Goal: Information Seeking & Learning: Learn about a topic

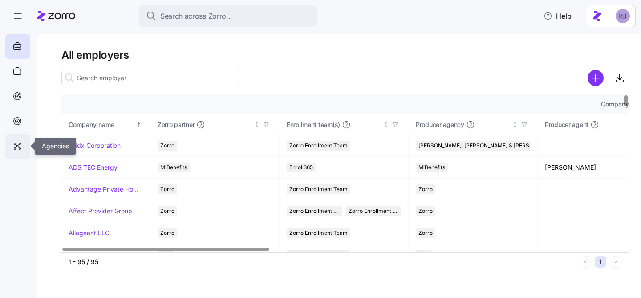
click at [28, 140] on div at bounding box center [17, 145] width 25 height 25
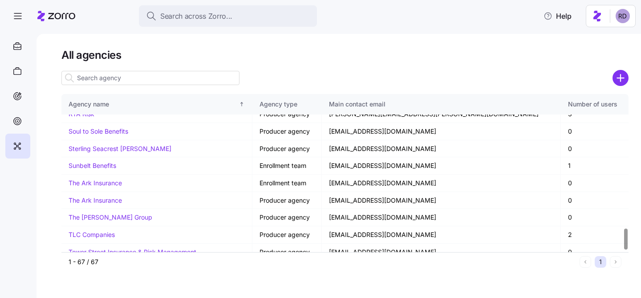
scroll to position [1016, 0]
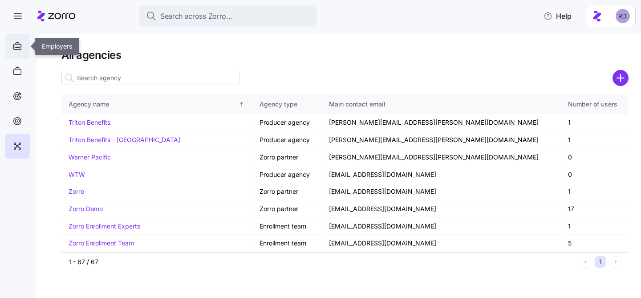
click at [18, 44] on icon at bounding box center [17, 46] width 10 height 11
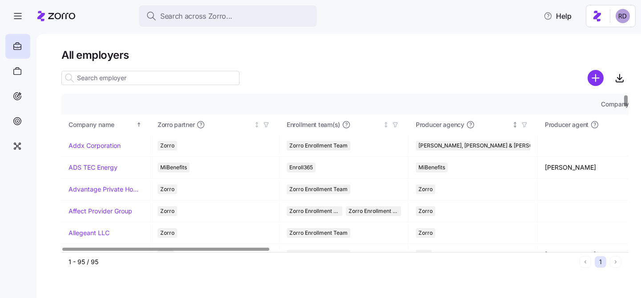
click at [526, 123] on icon "button" at bounding box center [524, 124] width 6 height 6
drag, startPoint x: 468, startPoint y: 23, endPoint x: 541, endPoint y: 104, distance: 109.0
click at [527, 125] on span "button" at bounding box center [524, 125] width 10 height 10
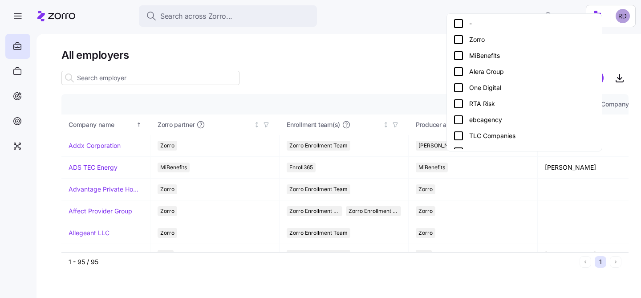
click at [458, 25] on icon at bounding box center [458, 23] width 11 height 11
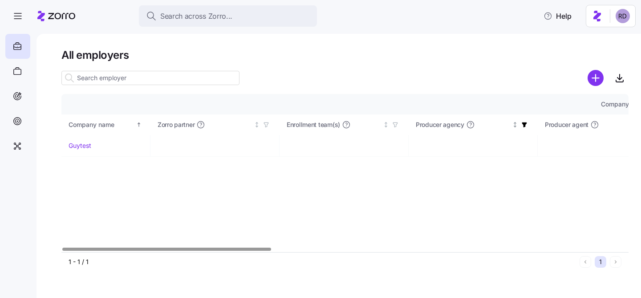
click at [523, 129] on span "button" at bounding box center [524, 125] width 10 height 10
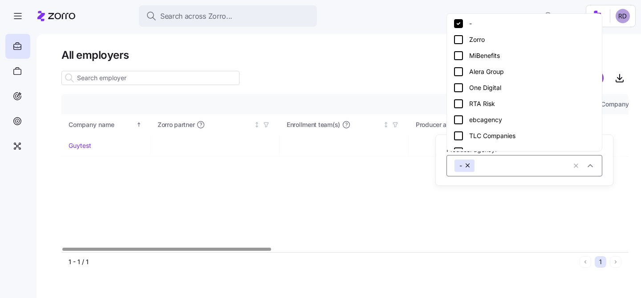
click at [460, 26] on icon at bounding box center [458, 23] width 9 height 9
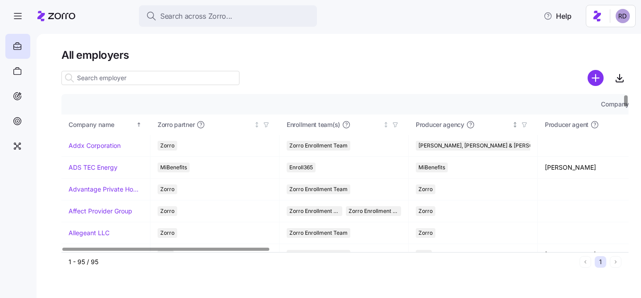
click at [528, 125] on span "button" at bounding box center [524, 125] width 10 height 10
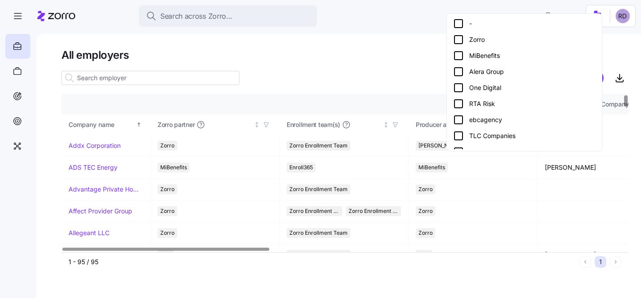
click at [462, 40] on icon at bounding box center [458, 40] width 8 height 8
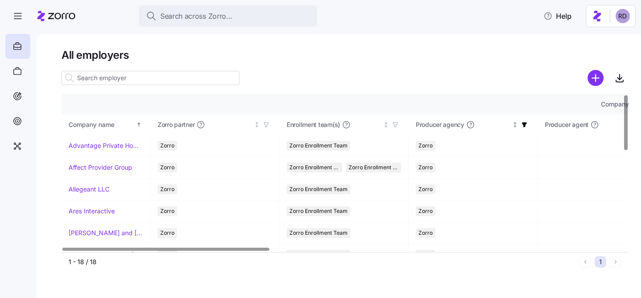
click at [524, 124] on icon "button" at bounding box center [524, 124] width 5 height 5
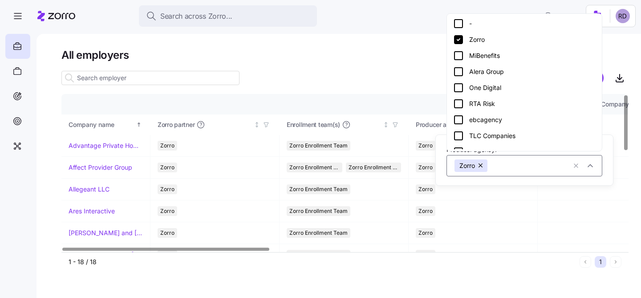
click at [460, 43] on icon at bounding box center [458, 39] width 9 height 9
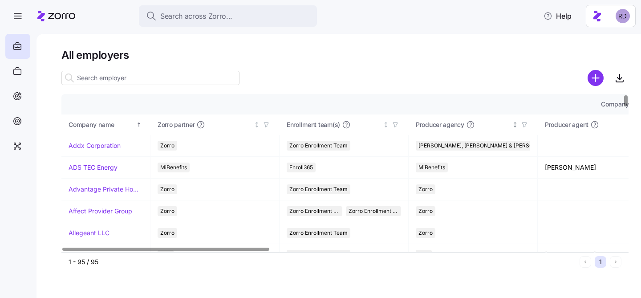
click at [525, 125] on icon "button" at bounding box center [524, 124] width 4 height 4
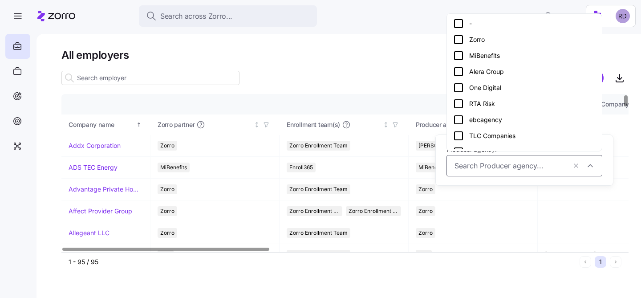
click at [462, 53] on icon at bounding box center [458, 56] width 8 height 8
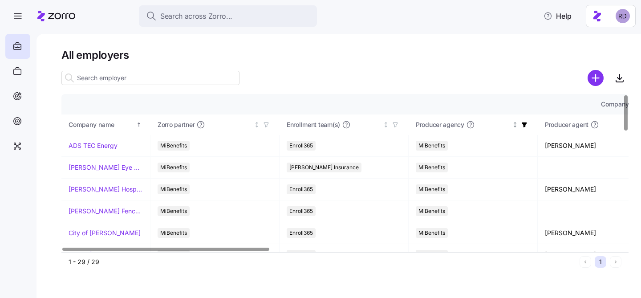
click at [524, 125] on icon "button" at bounding box center [524, 124] width 5 height 5
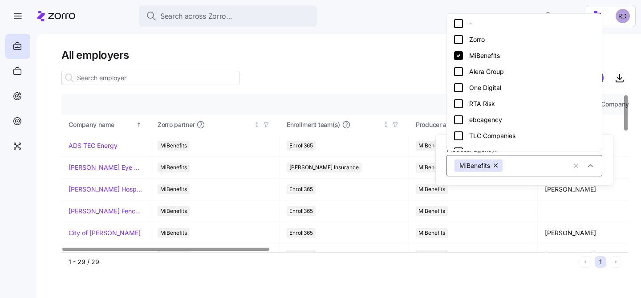
click at [458, 57] on icon at bounding box center [458, 55] width 11 height 11
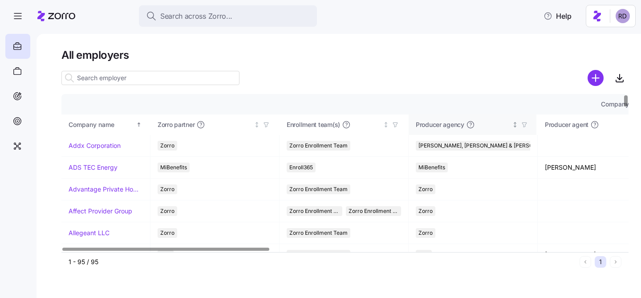
click at [529, 121] on th "Producer agency" at bounding box center [472, 124] width 129 height 20
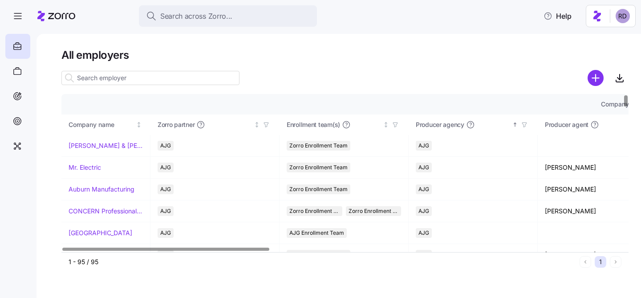
click at [522, 123] on icon "button" at bounding box center [524, 124] width 4 height 4
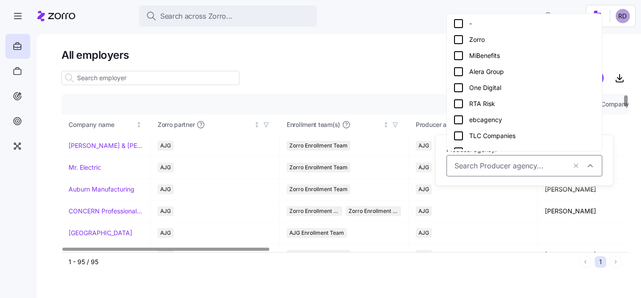
click at [459, 72] on icon at bounding box center [458, 71] width 11 height 11
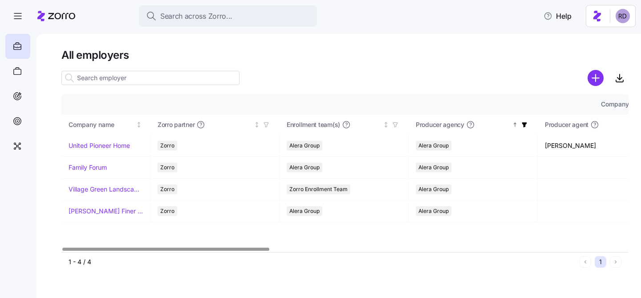
click at [524, 125] on icon "button" at bounding box center [524, 124] width 5 height 5
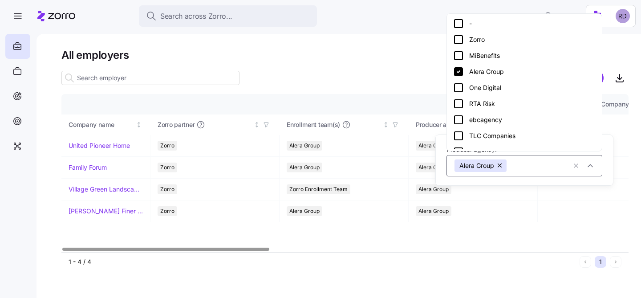
click at [460, 72] on icon at bounding box center [458, 71] width 9 height 9
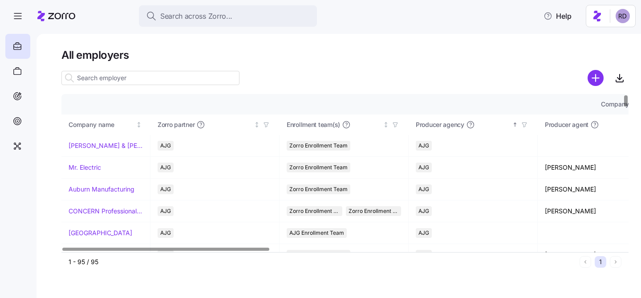
click at [527, 123] on icon "button" at bounding box center [524, 124] width 6 height 6
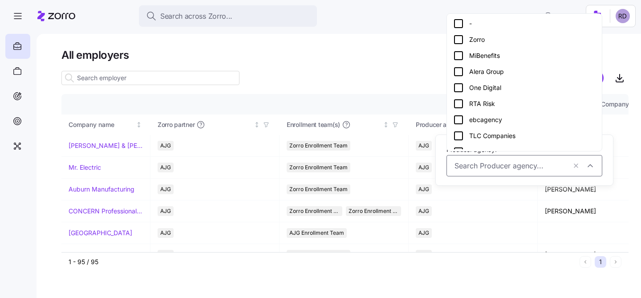
click at [459, 85] on icon at bounding box center [458, 87] width 11 height 11
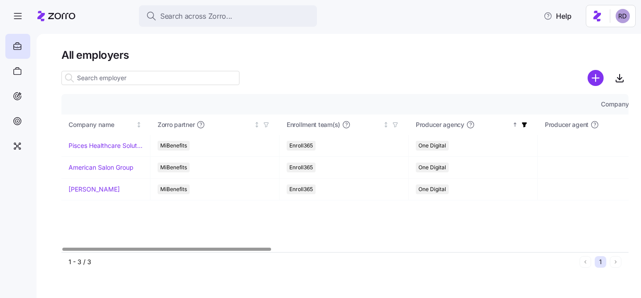
click at [522, 125] on icon "button" at bounding box center [524, 124] width 6 height 6
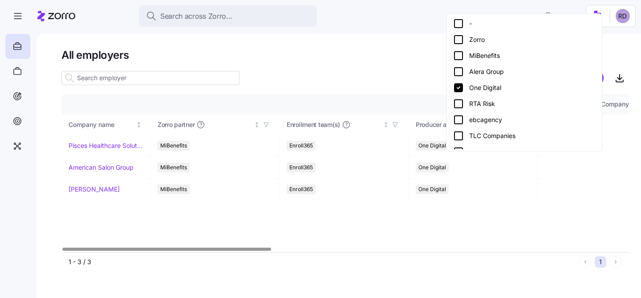
click at [459, 90] on icon at bounding box center [458, 87] width 9 height 9
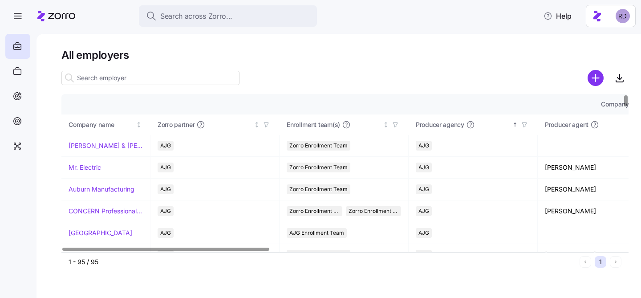
click at [526, 125] on icon "button" at bounding box center [524, 124] width 6 height 6
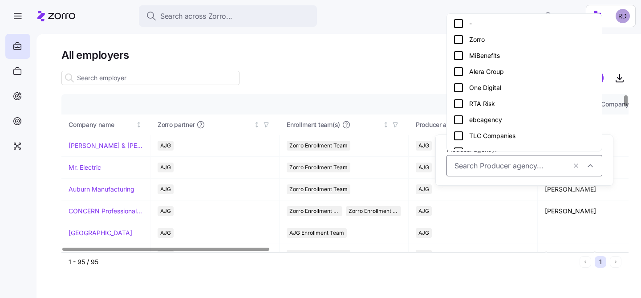
click at [460, 103] on icon at bounding box center [458, 103] width 11 height 11
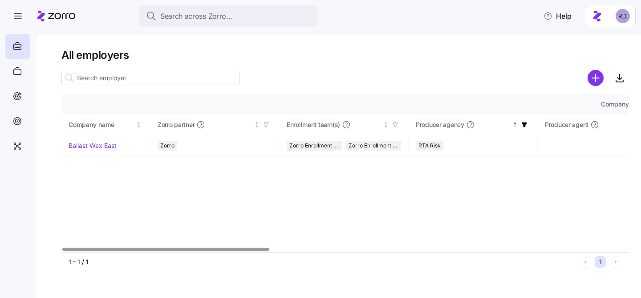
click at [528, 123] on span "button" at bounding box center [524, 125] width 10 height 10
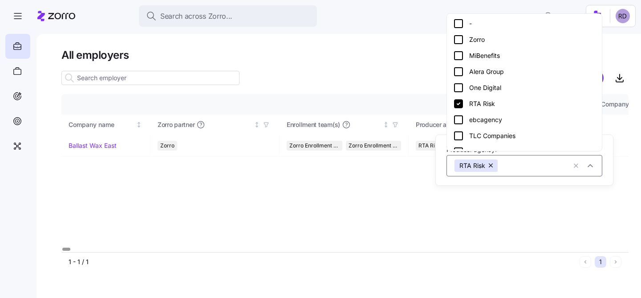
click at [416, 192] on div "Company details Benefit status Company name [PERSON_NAME] partner Enrollment te…" at bounding box center [344, 172] width 567 height 157
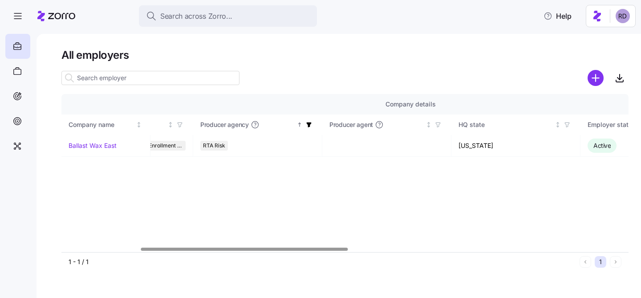
scroll to position [0, 211]
click at [315, 127] on icon "button" at bounding box center [313, 124] width 6 height 6
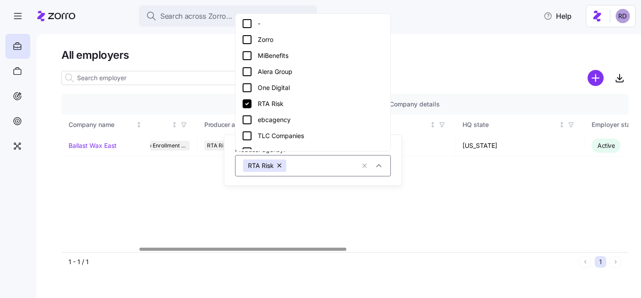
click at [247, 105] on icon at bounding box center [246, 103] width 9 height 9
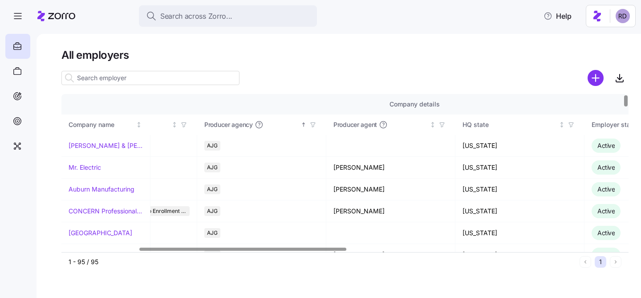
click at [311, 122] on icon "button" at bounding box center [313, 124] width 6 height 6
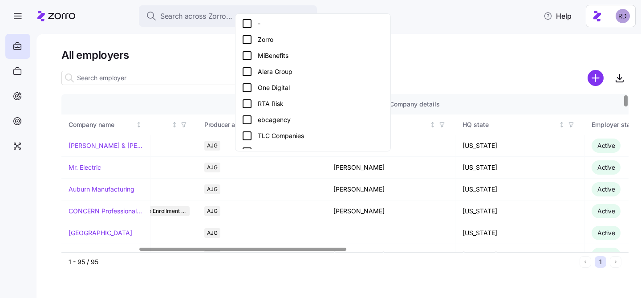
click at [244, 117] on icon at bounding box center [247, 119] width 11 height 11
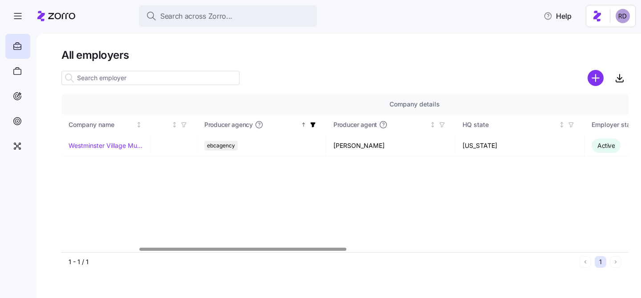
click at [314, 126] on icon "button" at bounding box center [313, 124] width 6 height 6
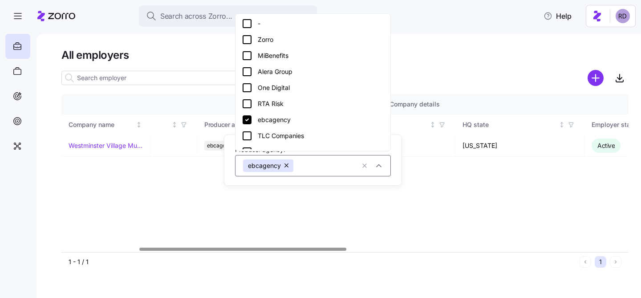
click at [247, 121] on icon at bounding box center [246, 119] width 9 height 9
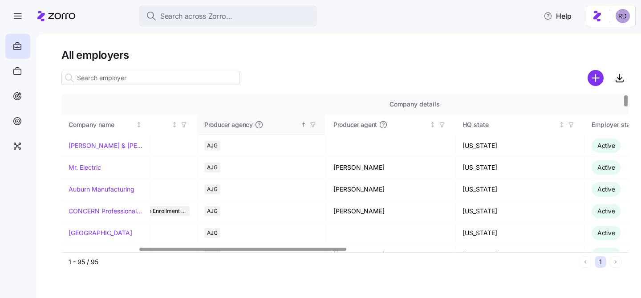
click at [320, 128] on th "Producer agency" at bounding box center [261, 124] width 129 height 20
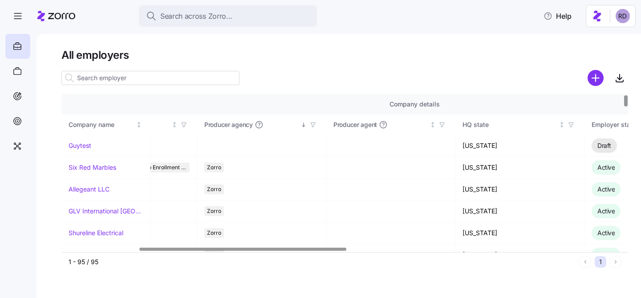
click at [312, 124] on icon "button" at bounding box center [313, 124] width 6 height 6
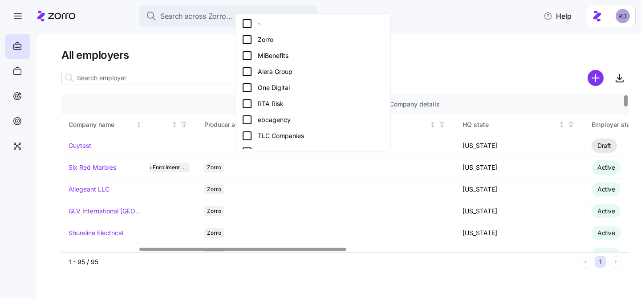
click at [244, 134] on icon at bounding box center [247, 135] width 11 height 11
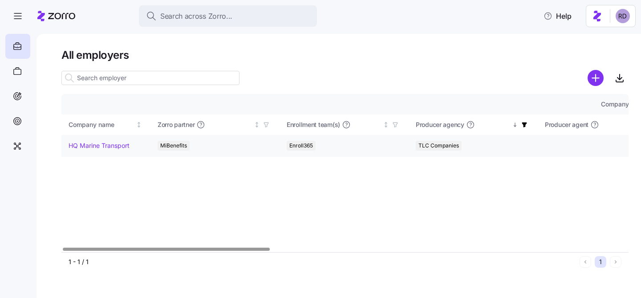
scroll to position [0, 3]
click at [395, 128] on span "button" at bounding box center [392, 125] width 10 height 10
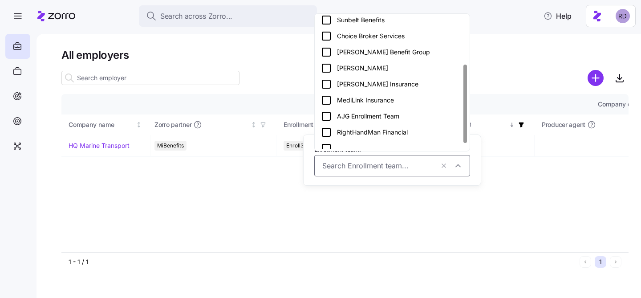
scroll to position [91, 0]
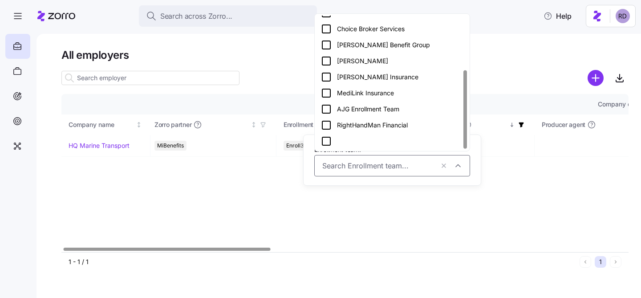
click at [274, 186] on div "Company details Benefit status Company name [PERSON_NAME] partner Enrollment te…" at bounding box center [344, 172] width 567 height 157
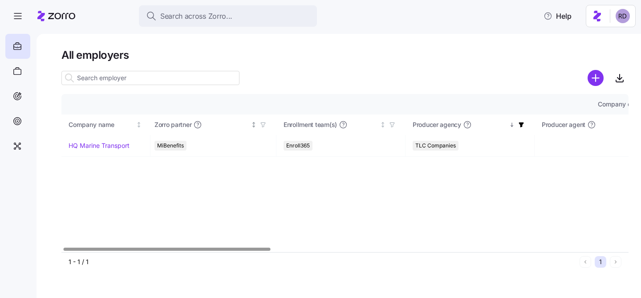
click at [265, 128] on span "button" at bounding box center [263, 125] width 10 height 10
click at [408, 197] on div "Company details Benefit status Company name [PERSON_NAME] partner Enrollment te…" at bounding box center [344, 172] width 567 height 157
click at [521, 122] on icon "button" at bounding box center [521, 124] width 6 height 6
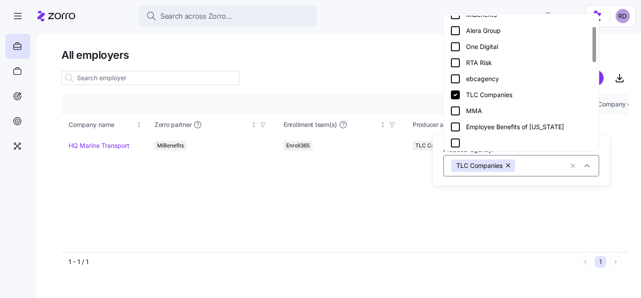
scroll to position [44, 0]
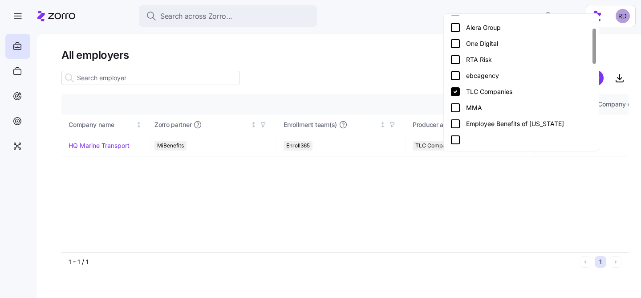
click at [453, 86] on icon at bounding box center [455, 91] width 11 height 11
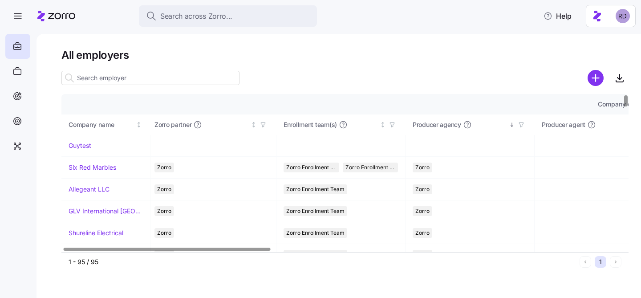
click at [524, 126] on span "button" at bounding box center [521, 125] width 10 height 10
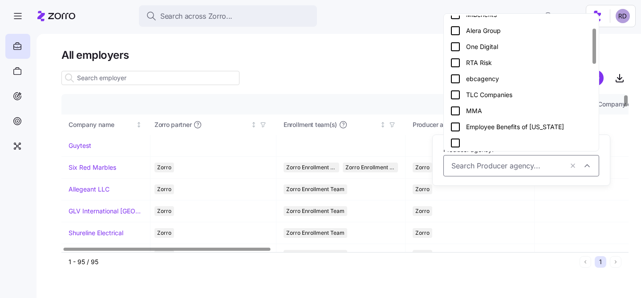
scroll to position [45, 0]
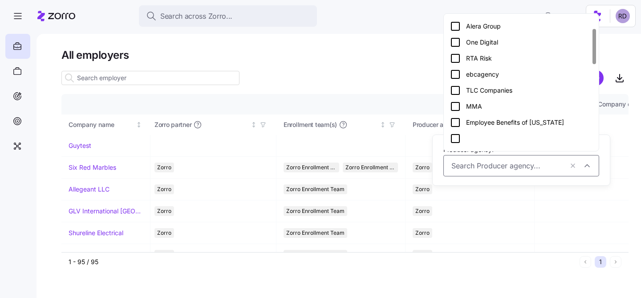
click at [457, 106] on icon at bounding box center [455, 106] width 11 height 11
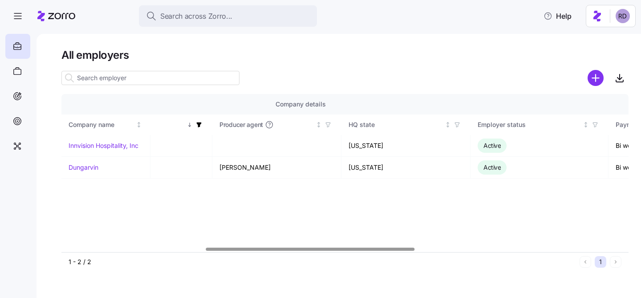
scroll to position [0, 131]
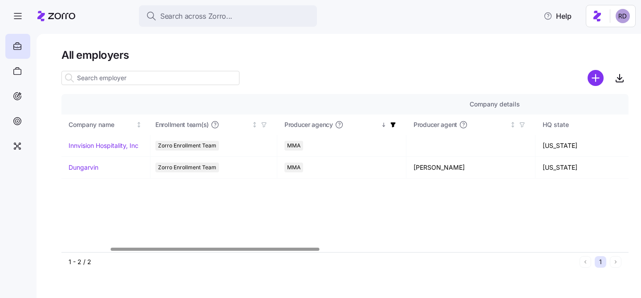
click at [396, 122] on span "button" at bounding box center [393, 125] width 10 height 10
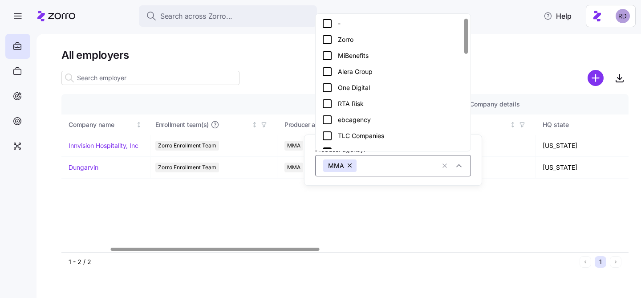
scroll to position [56, 0]
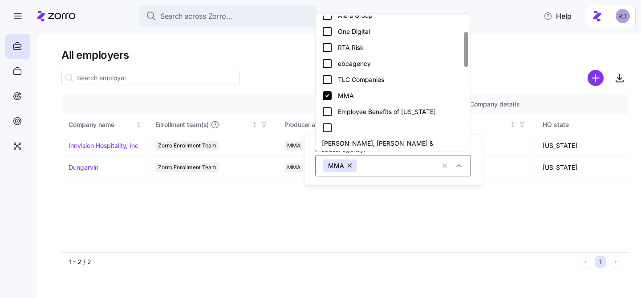
click at [327, 110] on icon at bounding box center [327, 111] width 11 height 11
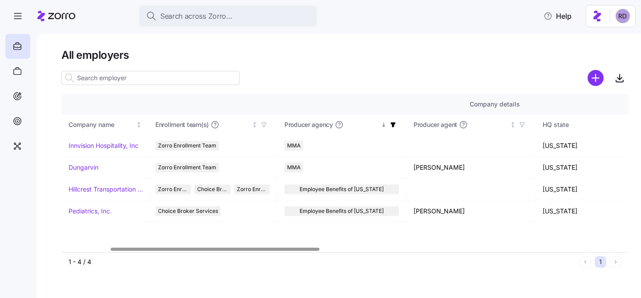
click at [392, 129] on span "button" at bounding box center [393, 125] width 10 height 10
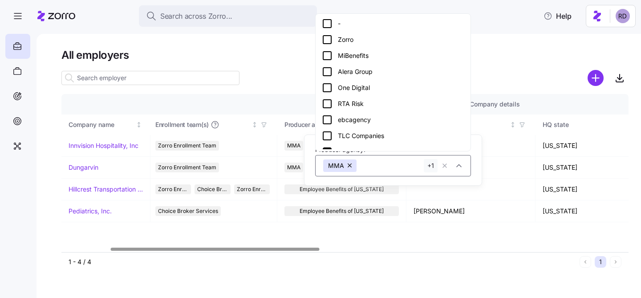
scroll to position [18, 0]
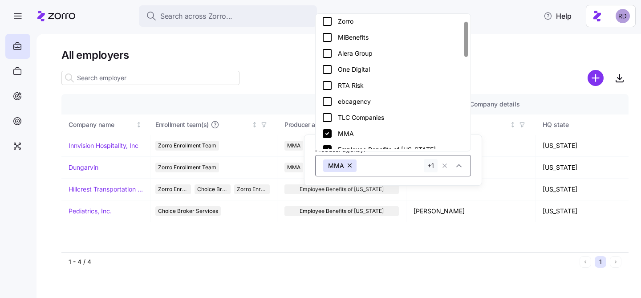
click at [329, 132] on icon at bounding box center [327, 133] width 9 height 9
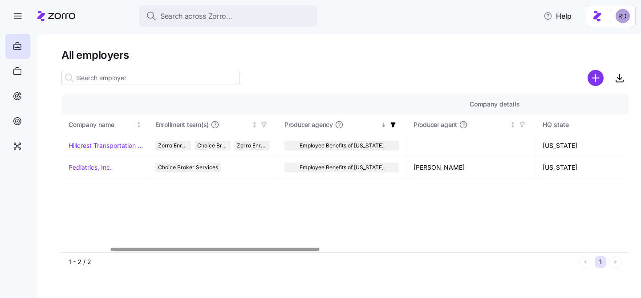
click at [394, 126] on icon "button" at bounding box center [393, 124] width 6 height 6
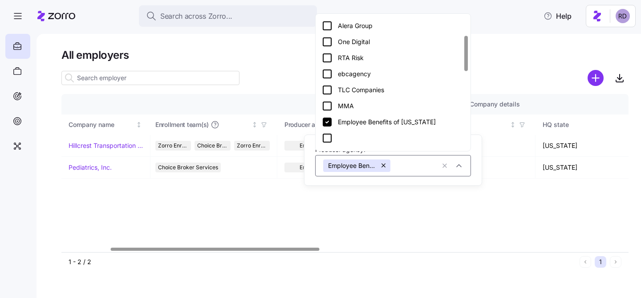
scroll to position [94, 0]
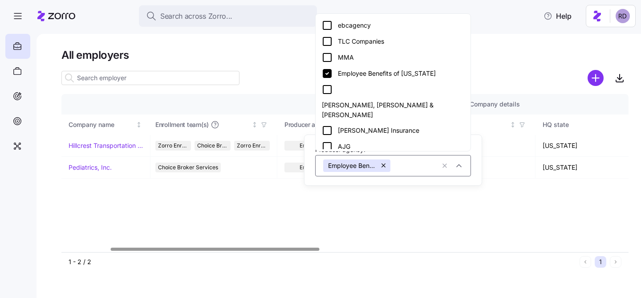
click at [519, 210] on div "Company details Benefit status Company name [PERSON_NAME] partner Enrollment te…" at bounding box center [344, 172] width 567 height 157
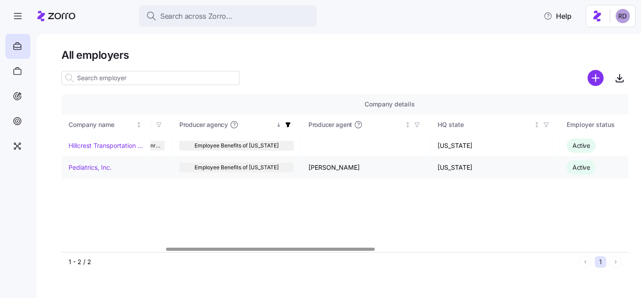
scroll to position [0, 206]
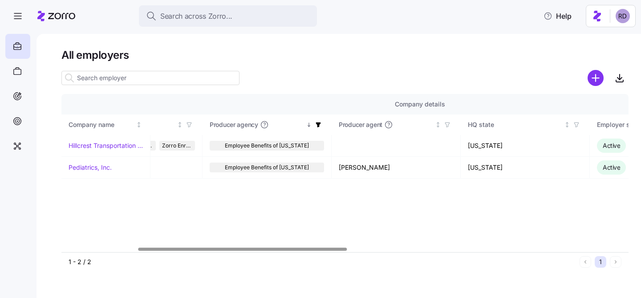
click at [322, 122] on span "button" at bounding box center [318, 125] width 10 height 10
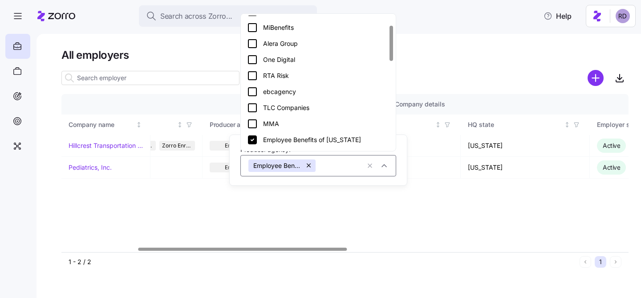
scroll to position [75, 0]
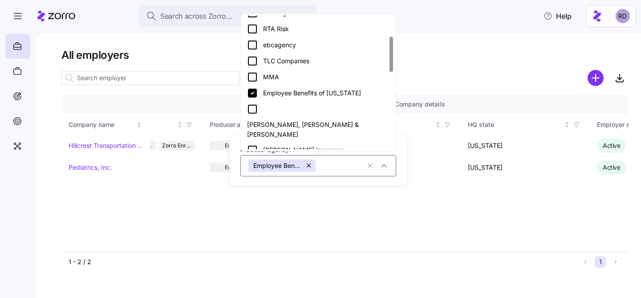
click at [251, 109] on icon at bounding box center [252, 109] width 11 height 11
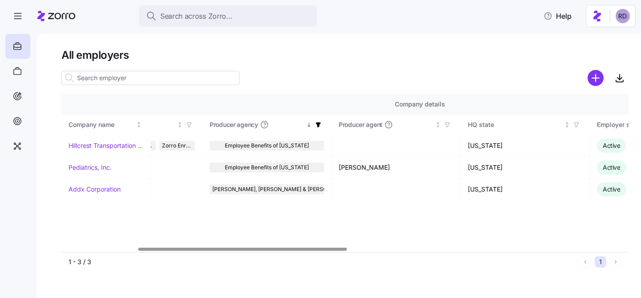
click at [319, 128] on span "button" at bounding box center [318, 125] width 10 height 10
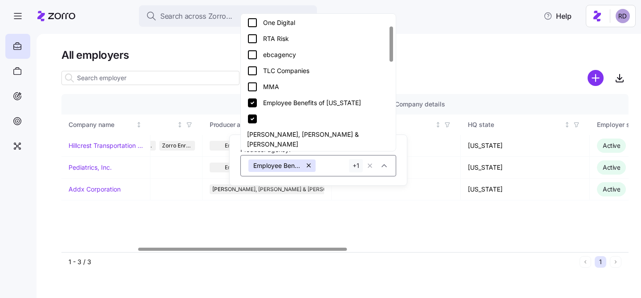
scroll to position [94, 0]
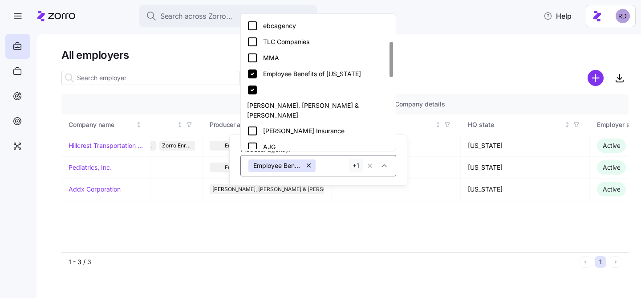
click at [250, 127] on icon at bounding box center [252, 131] width 8 height 8
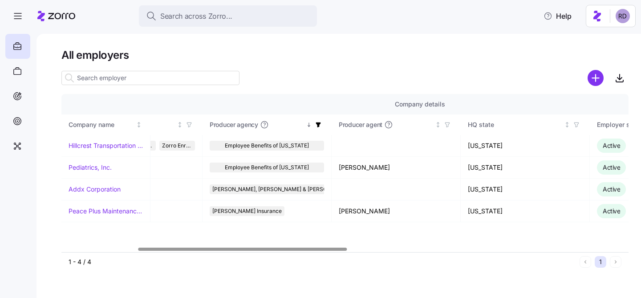
click at [318, 120] on span "button" at bounding box center [318, 125] width 10 height 10
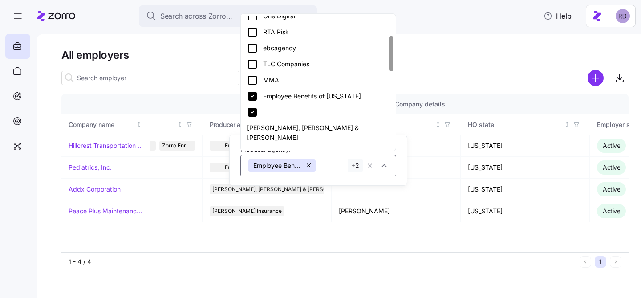
scroll to position [81, 0]
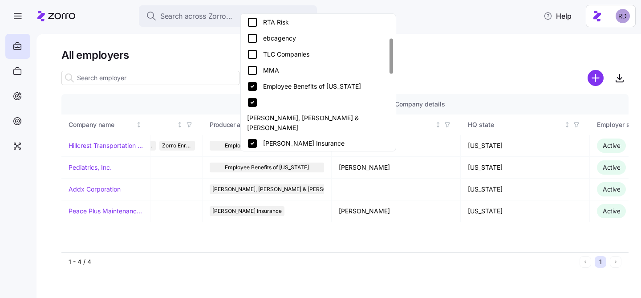
click at [253, 86] on icon at bounding box center [252, 86] width 11 height 11
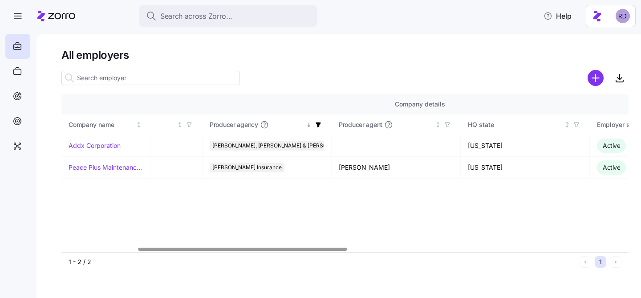
click at [318, 123] on icon "button" at bounding box center [318, 124] width 5 height 5
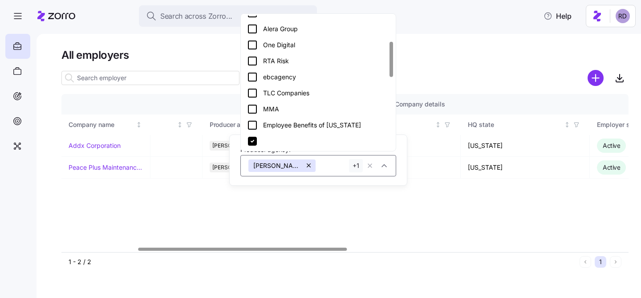
scroll to position [105, 0]
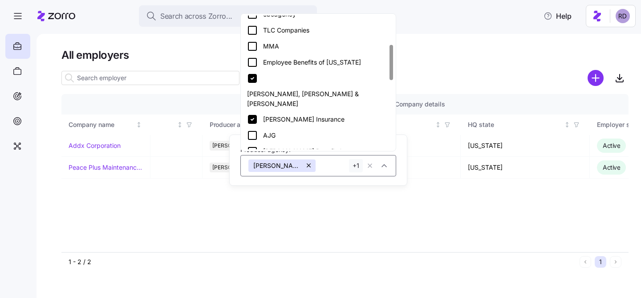
click at [252, 80] on icon at bounding box center [252, 78] width 9 height 9
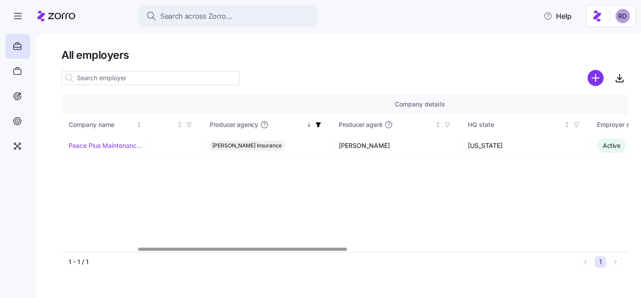
click at [321, 126] on icon "button" at bounding box center [318, 124] width 6 height 6
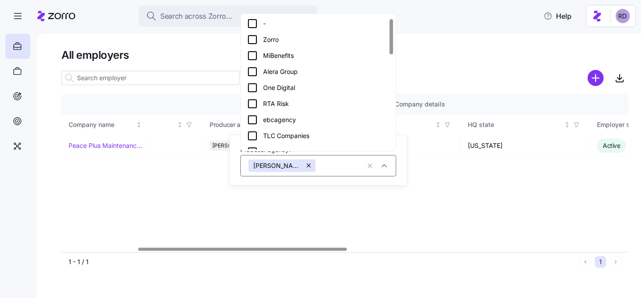
scroll to position [106, 0]
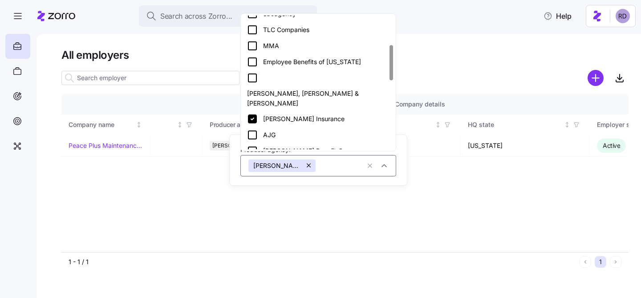
click at [250, 129] on icon at bounding box center [252, 134] width 11 height 11
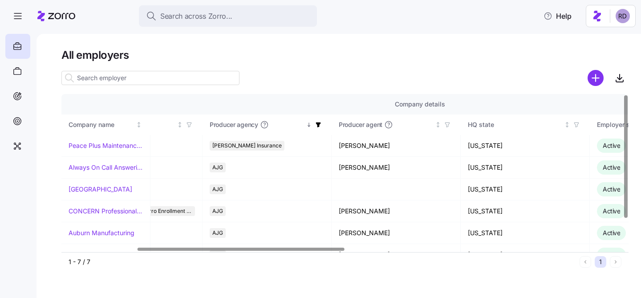
click at [317, 127] on icon "button" at bounding box center [318, 124] width 6 height 6
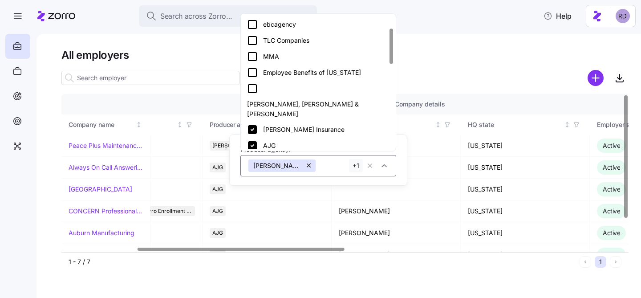
scroll to position [109, 0]
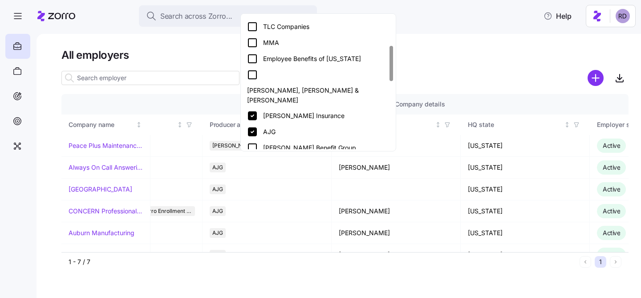
click at [246, 140] on div "[PERSON_NAME] Benefit Group" at bounding box center [317, 148] width 151 height 16
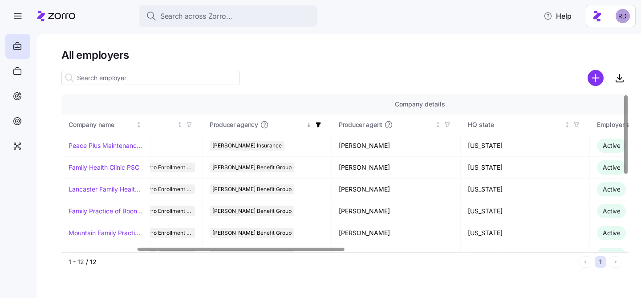
click at [320, 121] on icon "button" at bounding box center [318, 124] width 6 height 6
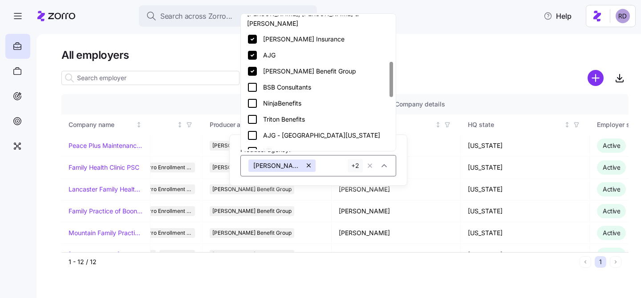
scroll to position [201, 0]
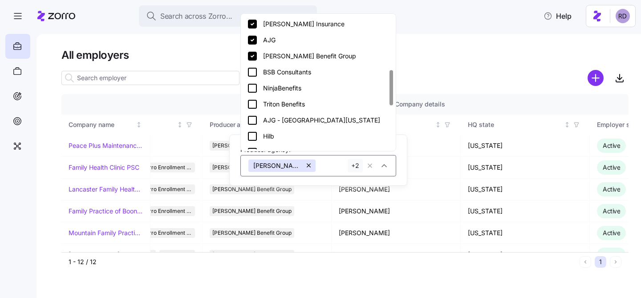
click at [254, 52] on icon at bounding box center [252, 56] width 9 height 9
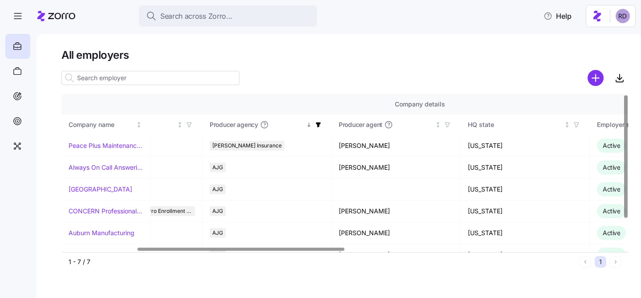
click at [317, 121] on span "button" at bounding box center [318, 125] width 10 height 10
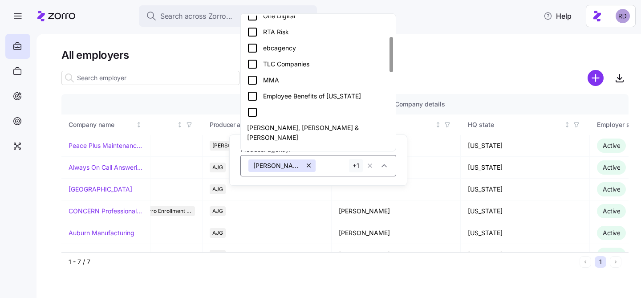
scroll to position [77, 0]
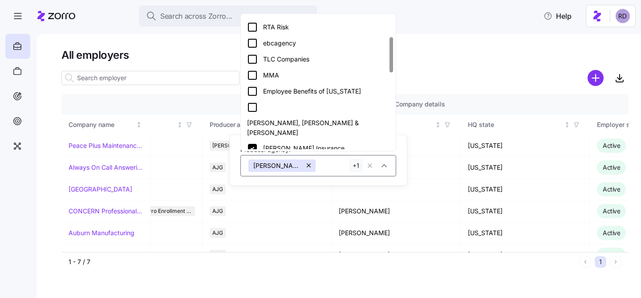
click at [254, 144] on icon at bounding box center [252, 148] width 9 height 9
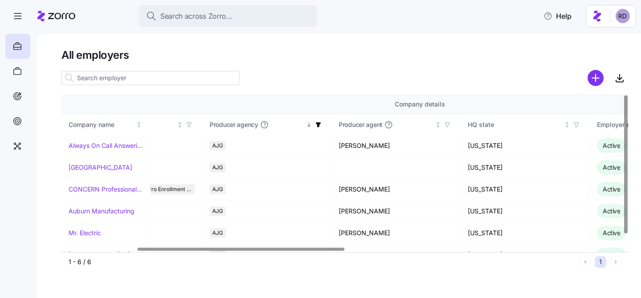
click at [319, 123] on icon "button" at bounding box center [318, 124] width 5 height 5
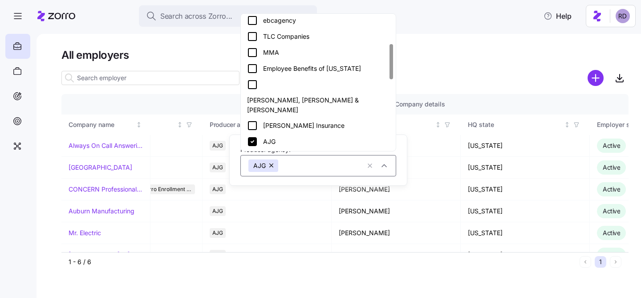
scroll to position [106, 0]
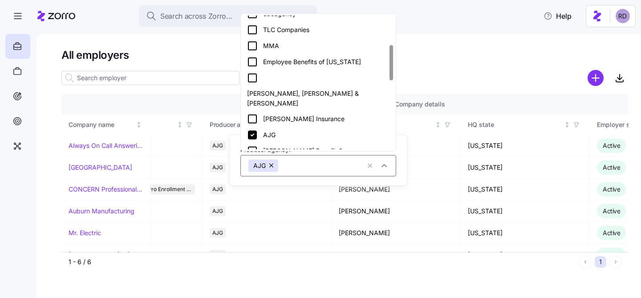
click at [253, 130] on icon at bounding box center [252, 134] width 9 height 9
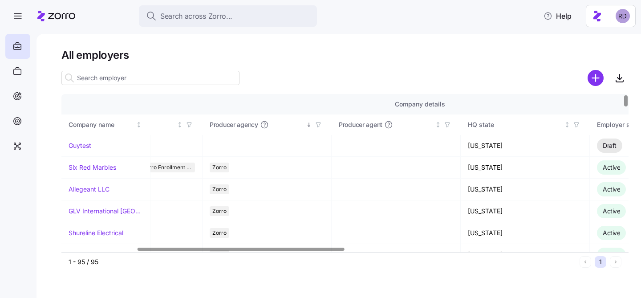
click at [319, 123] on icon "button" at bounding box center [318, 124] width 6 height 6
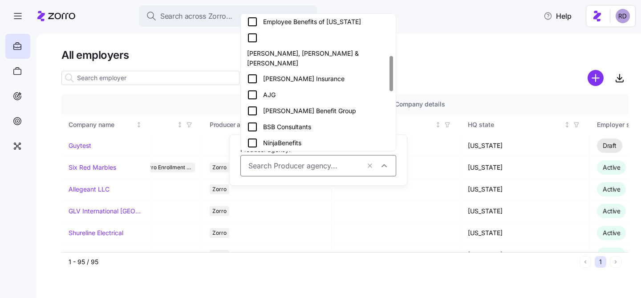
scroll to position [147, 0]
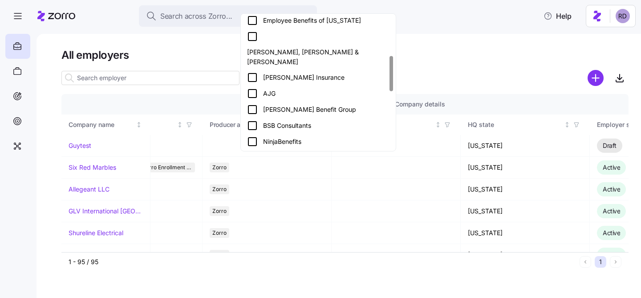
click at [248, 121] on icon at bounding box center [252, 125] width 8 height 8
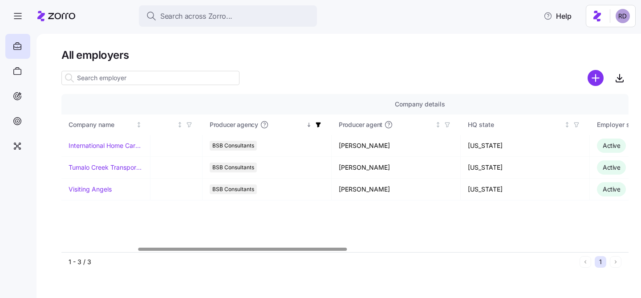
click at [319, 124] on icon "button" at bounding box center [318, 124] width 5 height 5
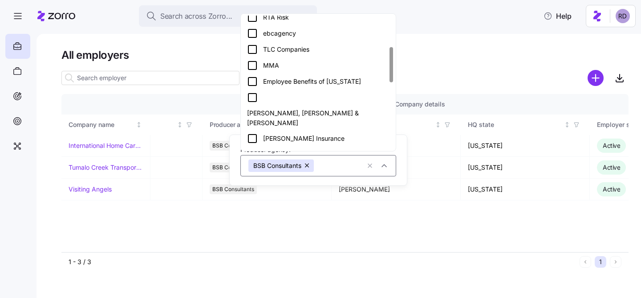
scroll to position [159, 0]
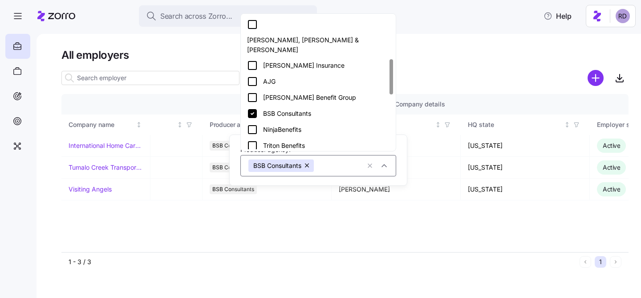
click at [252, 124] on icon at bounding box center [252, 129] width 11 height 11
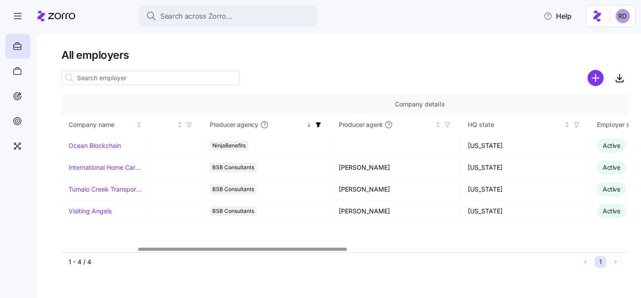
click at [318, 123] on icon "button" at bounding box center [318, 124] width 5 height 5
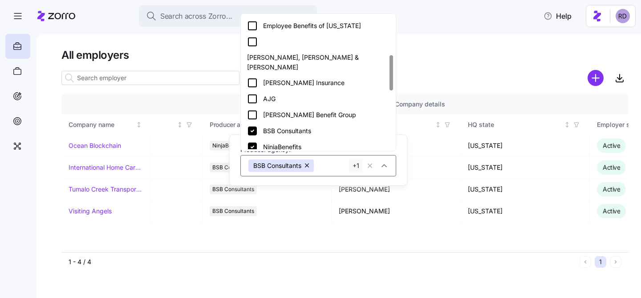
scroll to position [144, 0]
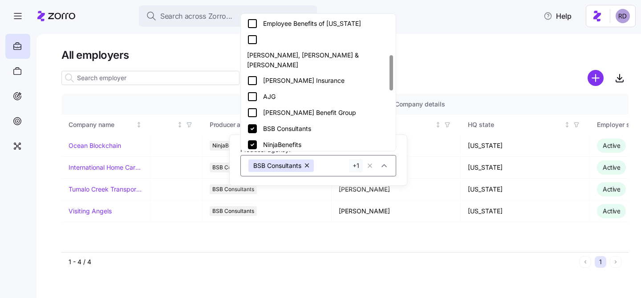
click at [254, 155] on icon at bounding box center [252, 160] width 11 height 11
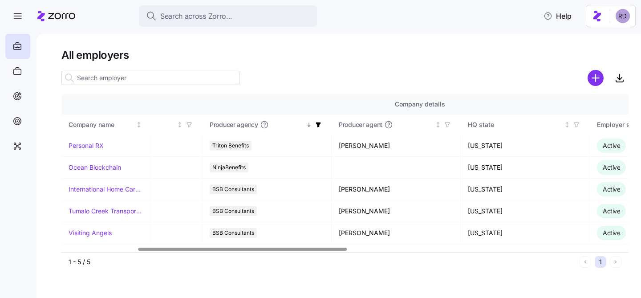
click at [319, 124] on icon "button" at bounding box center [318, 124] width 5 height 5
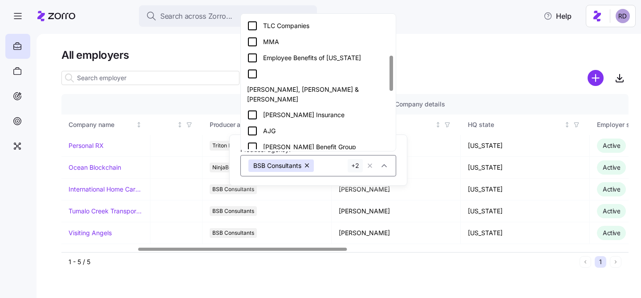
scroll to position [156, 0]
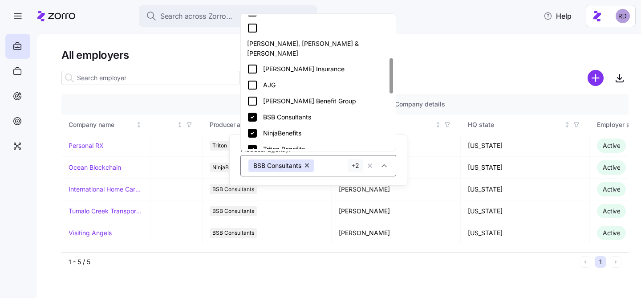
click at [256, 129] on icon at bounding box center [252, 133] width 9 height 9
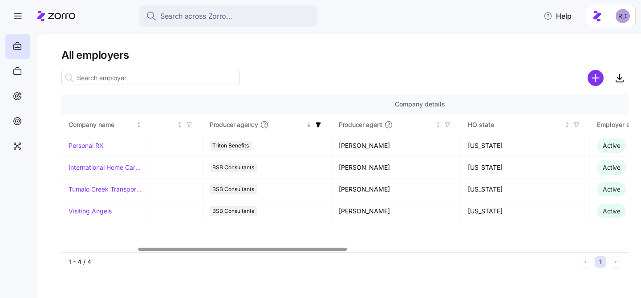
click at [319, 121] on icon "button" at bounding box center [318, 124] width 6 height 6
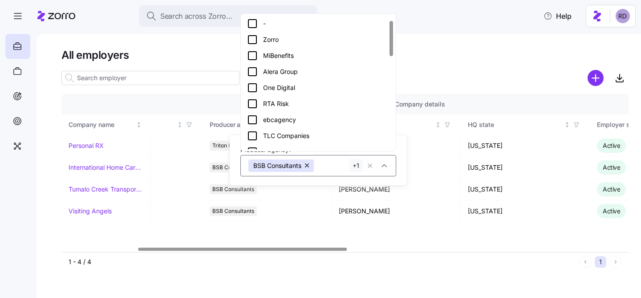
scroll to position [106, 0]
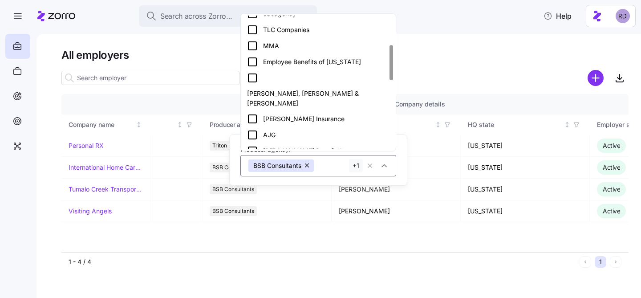
click at [252, 161] on icon at bounding box center [252, 166] width 11 height 11
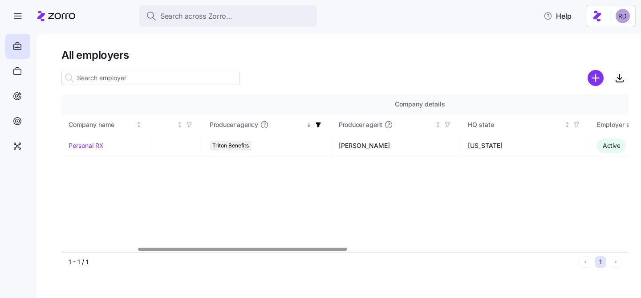
click at [319, 127] on icon "button" at bounding box center [318, 124] width 6 height 6
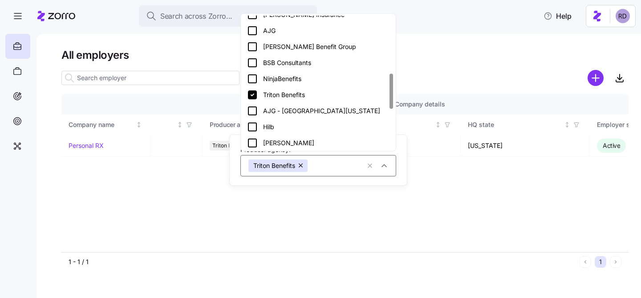
scroll to position [214, 0]
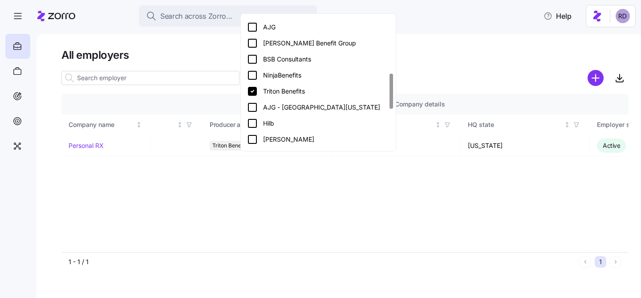
click at [252, 102] on icon at bounding box center [252, 107] width 11 height 11
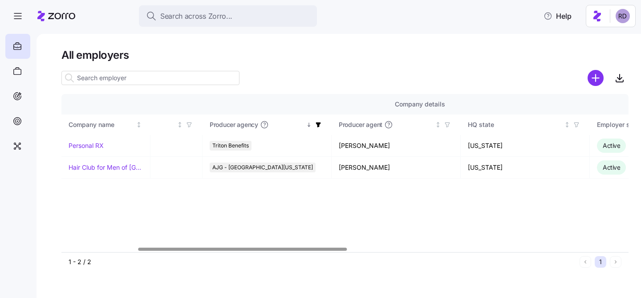
click at [315, 120] on div "Producer agency" at bounding box center [266, 125] width 113 height 10
click at [321, 126] on icon "button" at bounding box center [318, 124] width 6 height 6
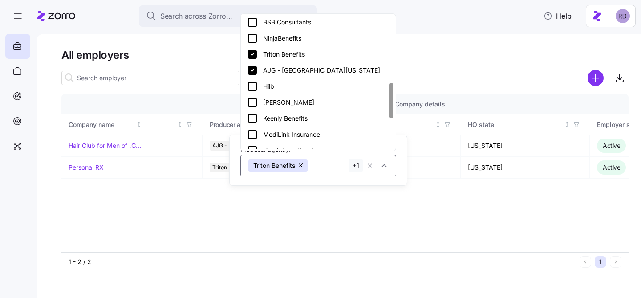
scroll to position [251, 0]
click at [254, 81] on icon at bounding box center [252, 86] width 11 height 11
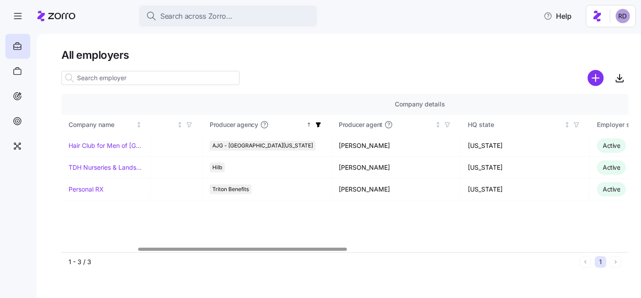
click at [316, 121] on span "button" at bounding box center [318, 125] width 10 height 10
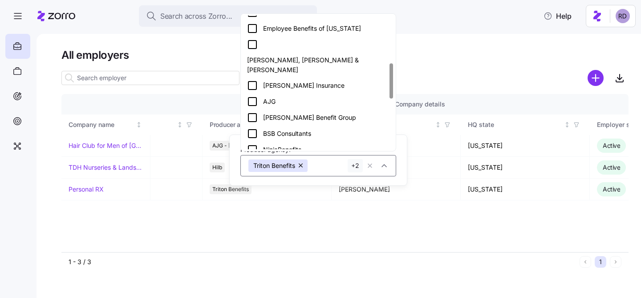
scroll to position [184, 0]
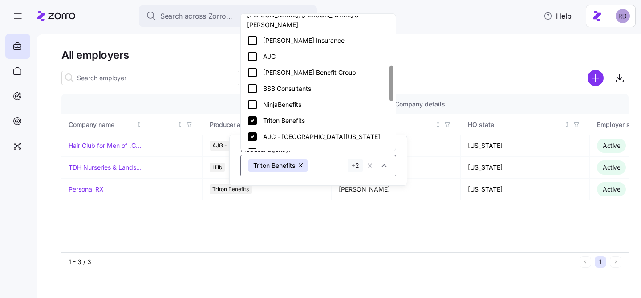
click at [254, 163] on icon at bounding box center [252, 168] width 11 height 11
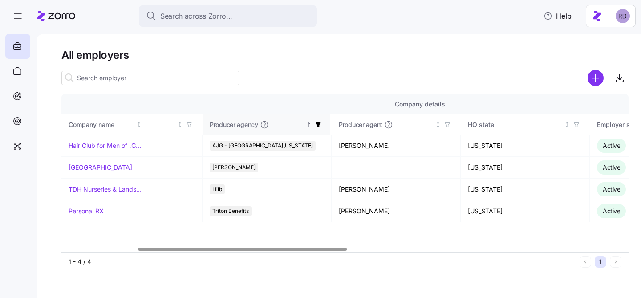
click at [324, 127] on th "Producer agency" at bounding box center [266, 124] width 129 height 20
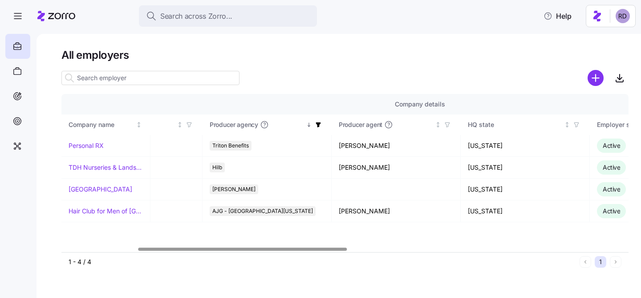
click at [320, 126] on icon "button" at bounding box center [318, 124] width 6 height 6
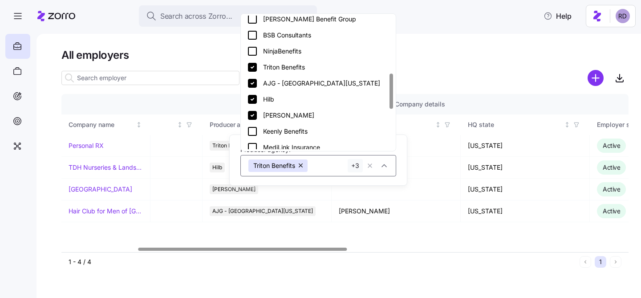
scroll to position [256, 0]
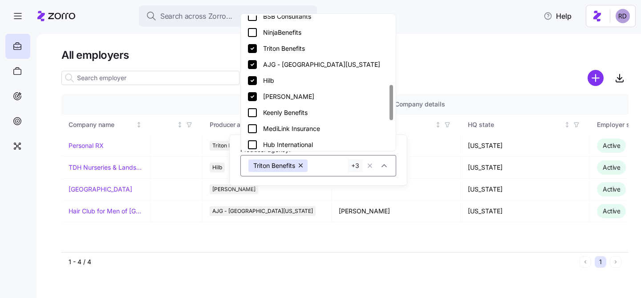
click at [252, 107] on icon at bounding box center [252, 112] width 11 height 11
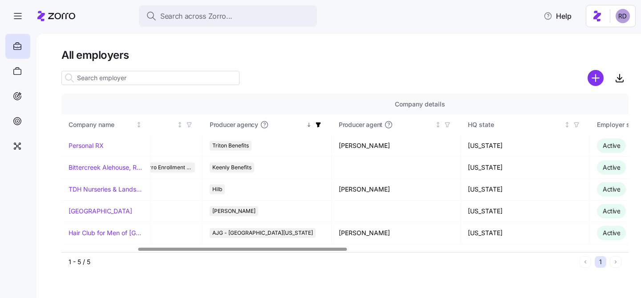
click at [317, 124] on icon "button" at bounding box center [318, 124] width 5 height 5
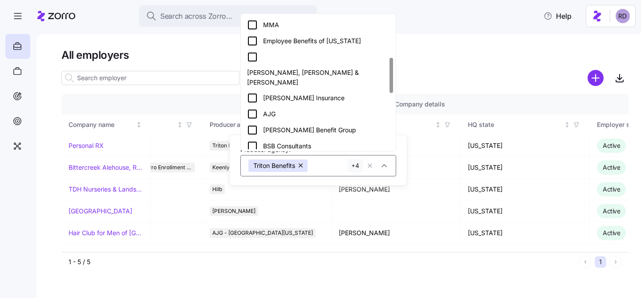
scroll to position [207, 0]
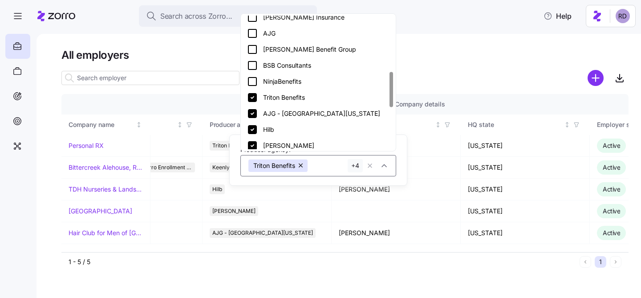
click at [255, 141] on icon at bounding box center [252, 145] width 9 height 9
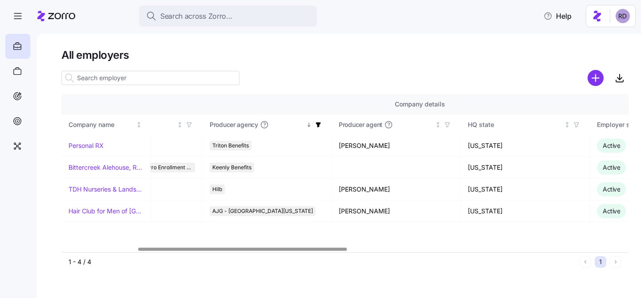
click at [319, 123] on icon "button" at bounding box center [318, 124] width 5 height 5
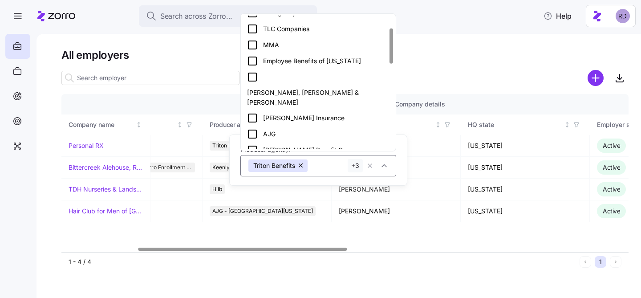
scroll to position [161, 0]
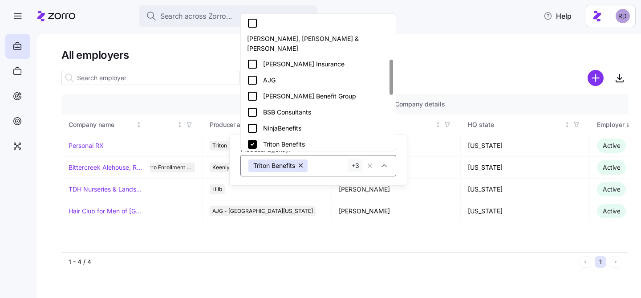
click at [249, 156] on icon at bounding box center [252, 160] width 9 height 9
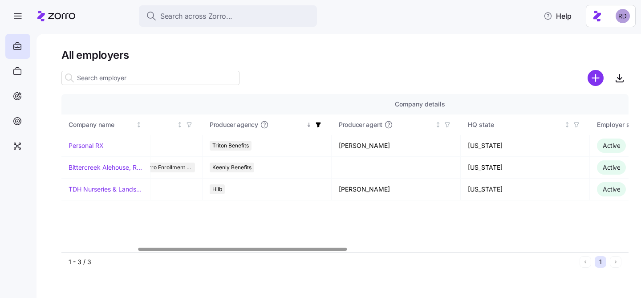
click at [320, 121] on icon "button" at bounding box center [318, 124] width 6 height 6
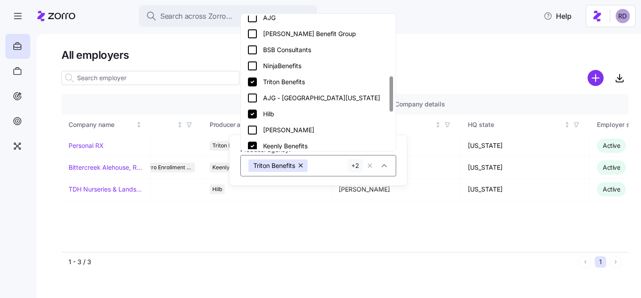
scroll to position [224, 0]
click at [252, 109] on icon at bounding box center [252, 113] width 9 height 9
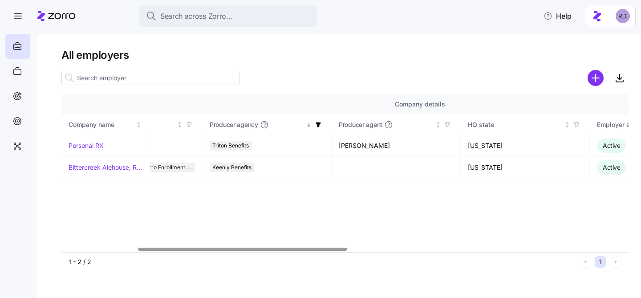
click at [317, 121] on icon "button" at bounding box center [318, 124] width 6 height 6
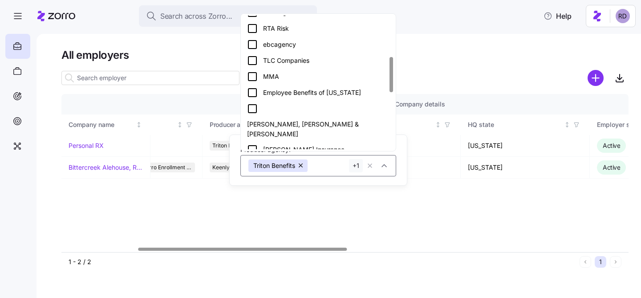
scroll to position [151, 0]
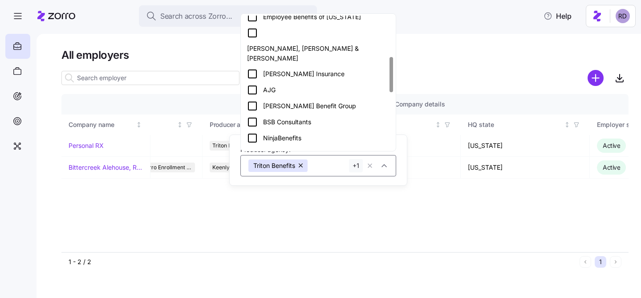
click at [254, 149] on icon at bounding box center [252, 153] width 9 height 9
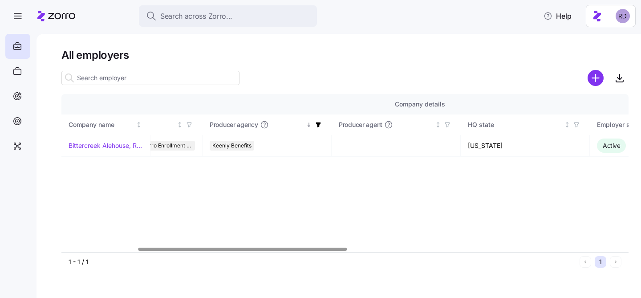
click at [315, 124] on icon "button" at bounding box center [318, 124] width 6 height 6
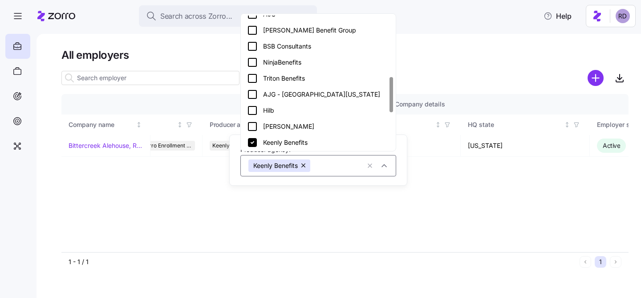
scroll to position [298, 0]
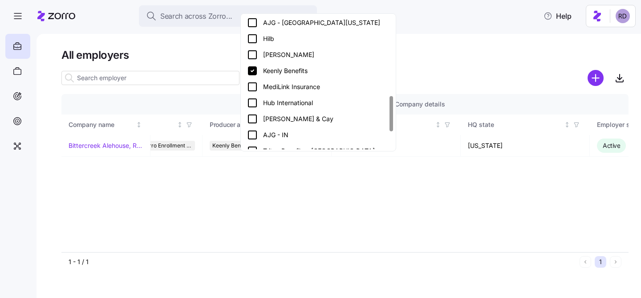
click at [251, 81] on icon at bounding box center [252, 86] width 11 height 11
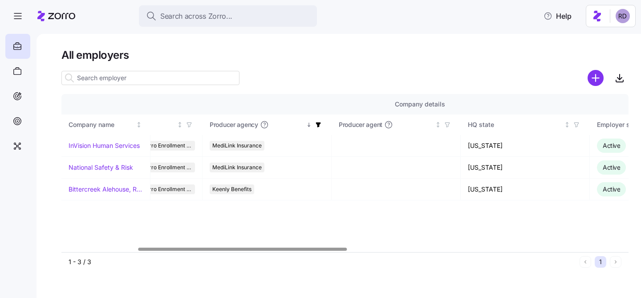
click at [318, 120] on span "button" at bounding box center [318, 125] width 10 height 10
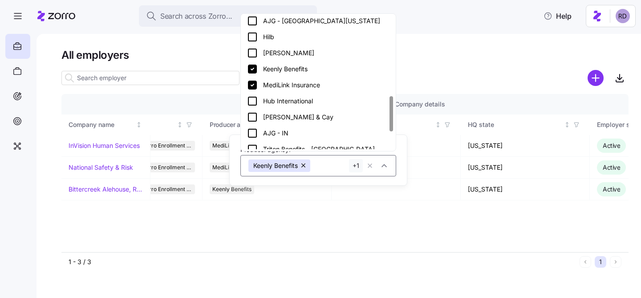
scroll to position [298, 0]
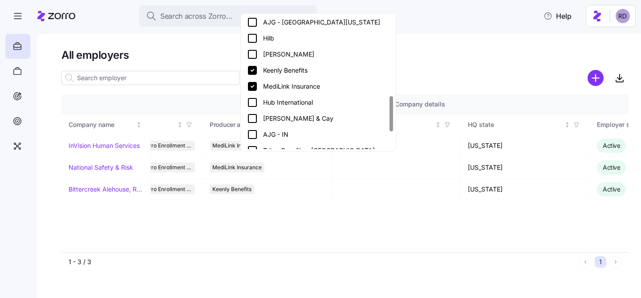
click at [252, 97] on icon at bounding box center [252, 102] width 11 height 11
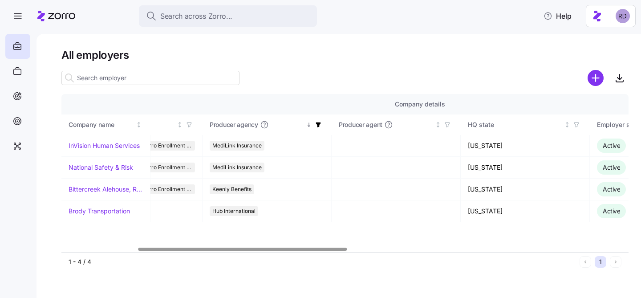
click at [320, 125] on icon "button" at bounding box center [318, 124] width 6 height 6
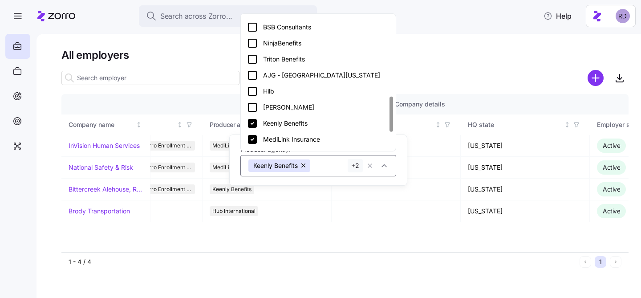
scroll to position [300, 0]
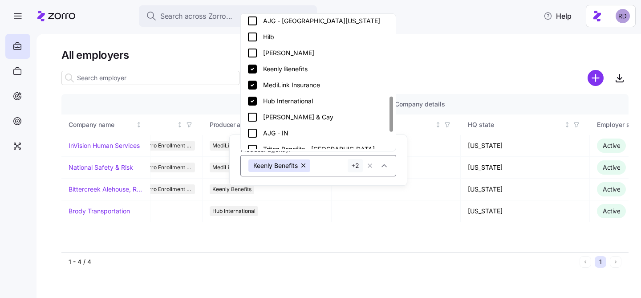
click at [253, 64] on icon at bounding box center [252, 69] width 11 height 11
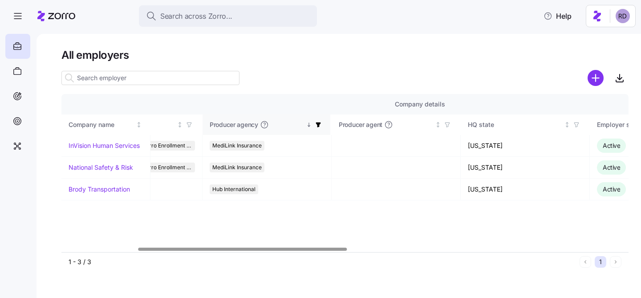
click at [315, 119] on th "Producer agency" at bounding box center [266, 124] width 129 height 20
click at [316, 124] on icon "button" at bounding box center [318, 124] width 6 height 6
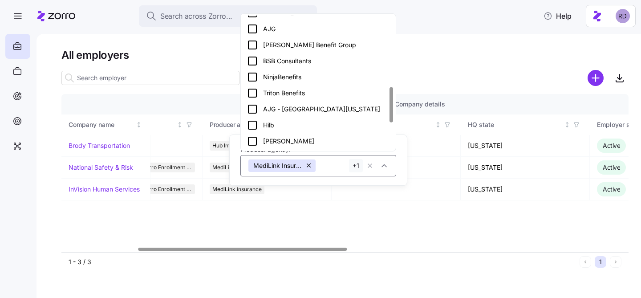
scroll to position [265, 0]
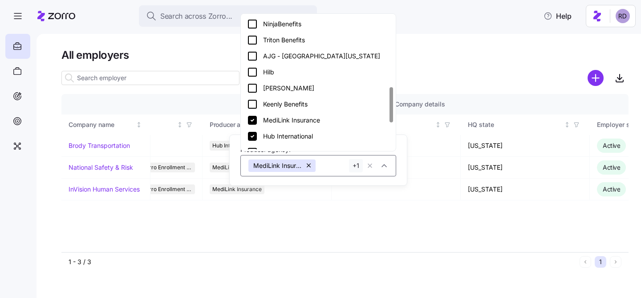
click at [254, 128] on div "Hub International" at bounding box center [317, 136] width 151 height 16
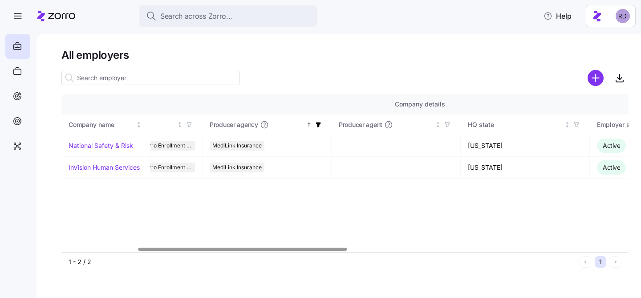
click at [319, 123] on icon "button" at bounding box center [318, 124] width 5 height 5
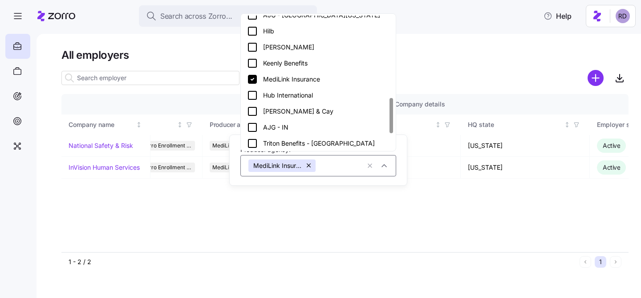
scroll to position [306, 0]
click at [254, 74] on icon at bounding box center [252, 78] width 9 height 9
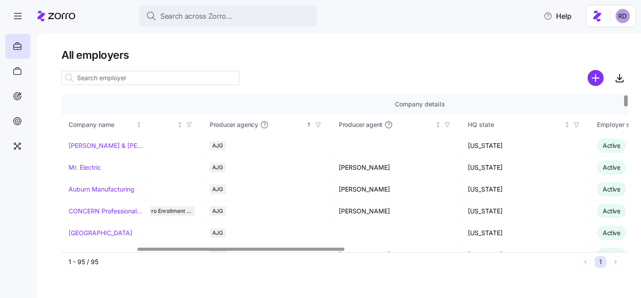
click at [316, 122] on icon "button" at bounding box center [318, 124] width 6 height 6
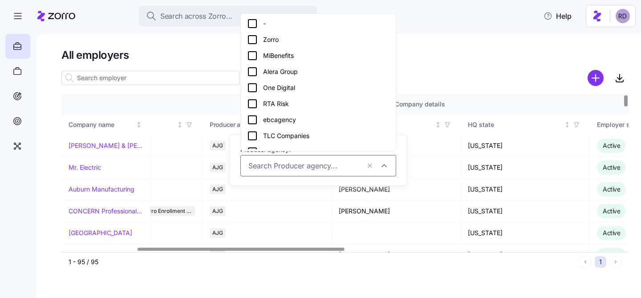
scroll to position [363, 0]
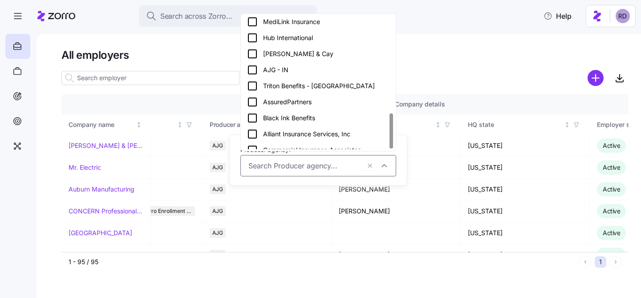
click at [251, 48] on icon at bounding box center [252, 53] width 11 height 11
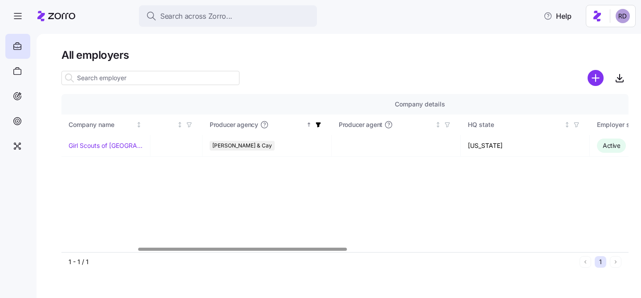
click at [316, 123] on icon "button" at bounding box center [318, 124] width 6 height 6
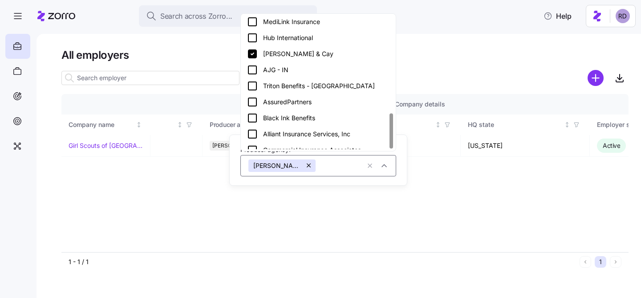
click at [256, 66] on icon at bounding box center [252, 70] width 8 height 8
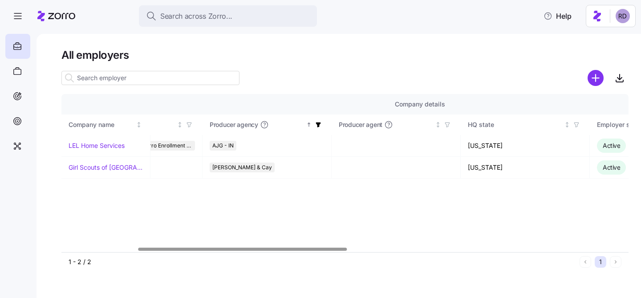
click at [320, 124] on icon "button" at bounding box center [318, 124] width 6 height 6
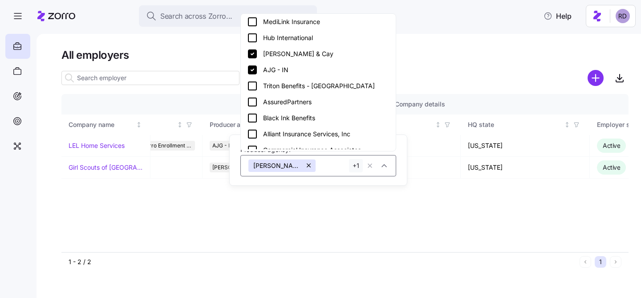
click at [253, 81] on icon at bounding box center [252, 86] width 11 height 11
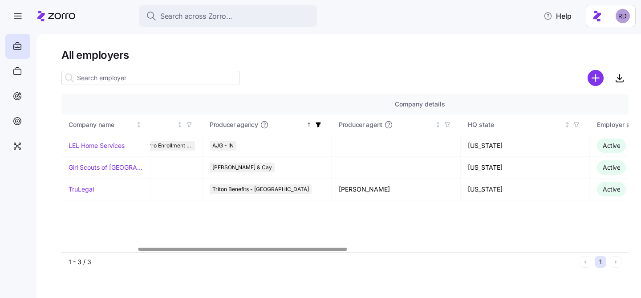
click at [315, 121] on span "button" at bounding box center [318, 125] width 10 height 10
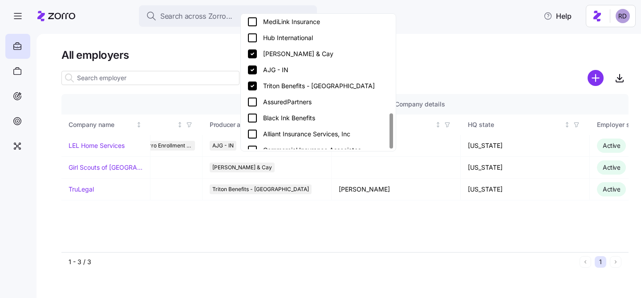
click at [248, 98] on icon at bounding box center [252, 102] width 8 height 8
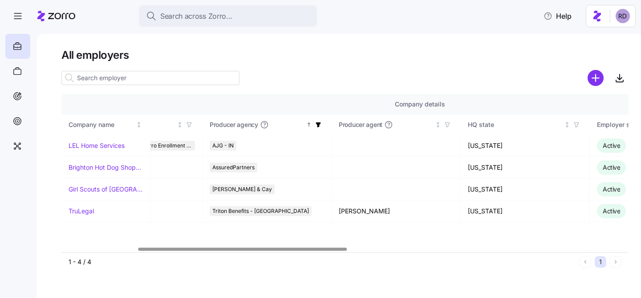
click at [318, 126] on icon "button" at bounding box center [318, 124] width 5 height 5
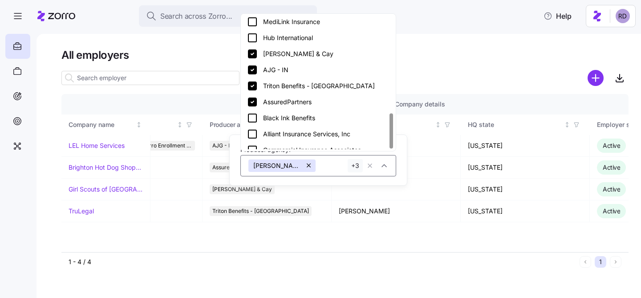
click at [254, 113] on icon at bounding box center [252, 118] width 11 height 11
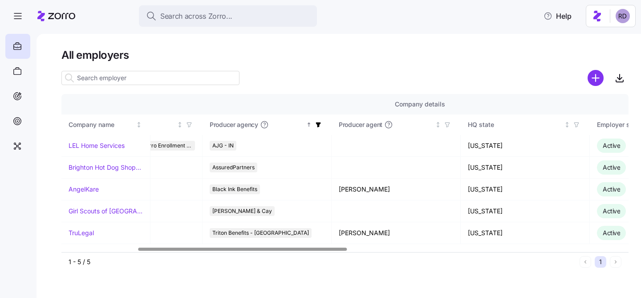
click at [320, 126] on icon "button" at bounding box center [318, 124] width 6 height 6
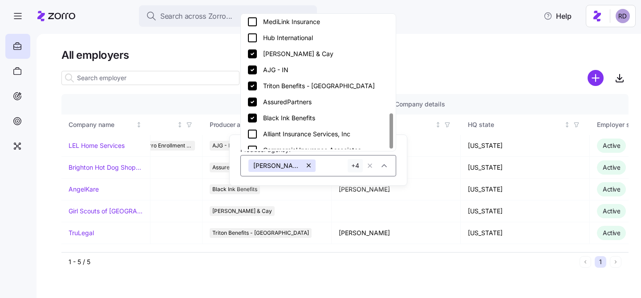
click at [253, 129] on icon at bounding box center [252, 134] width 11 height 11
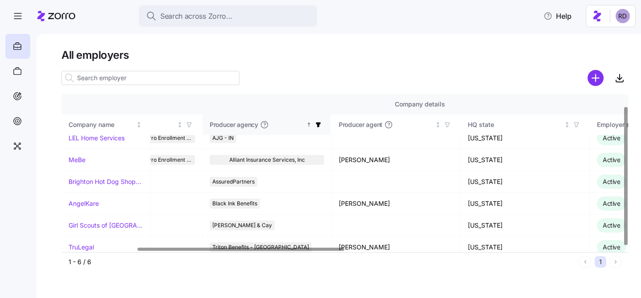
scroll to position [13, 206]
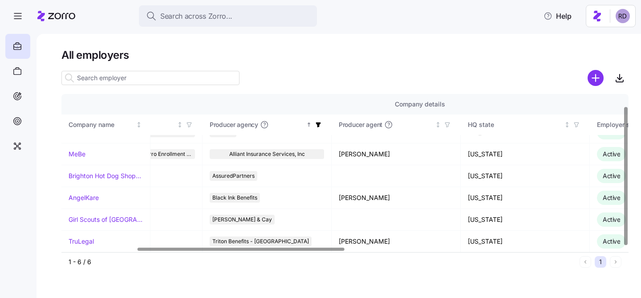
click at [320, 123] on icon "button" at bounding box center [318, 124] width 5 height 5
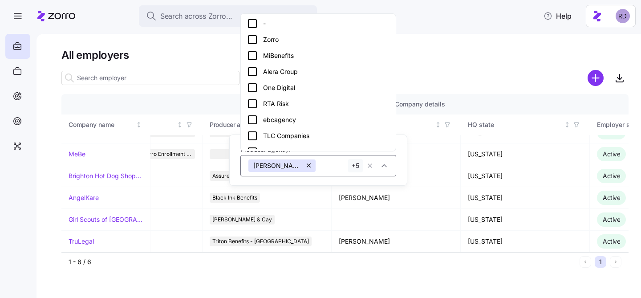
click at [303, 164] on button "button" at bounding box center [309, 165] width 12 height 12
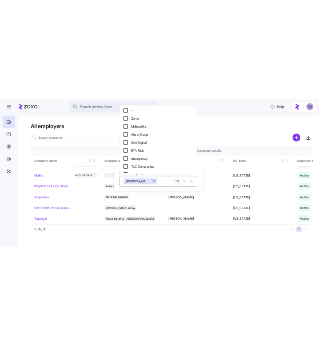
scroll to position [0, 206]
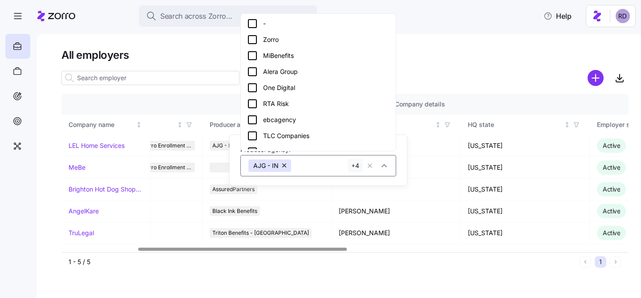
click at [286, 164] on button "button" at bounding box center [284, 165] width 12 height 12
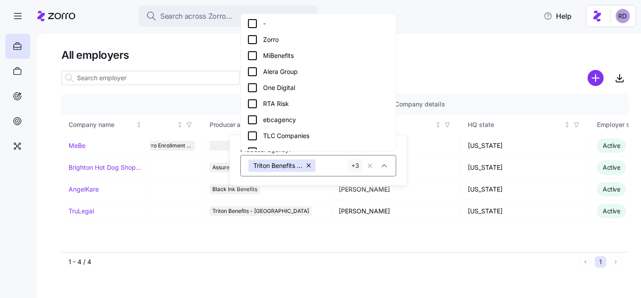
click at [304, 165] on button "button" at bounding box center [309, 165] width 12 height 12
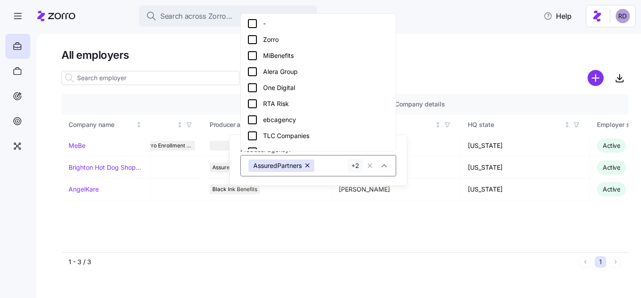
click at [304, 165] on button "button" at bounding box center [308, 165] width 12 height 12
click at [304, 165] on button "button" at bounding box center [309, 165] width 12 height 12
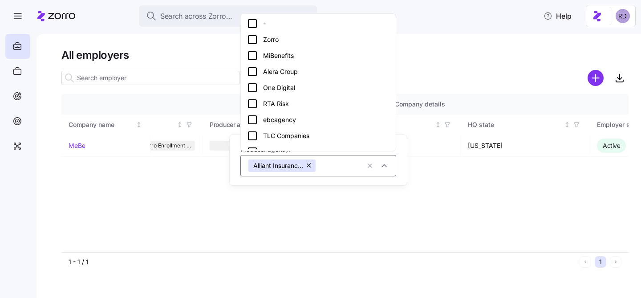
click at [308, 164] on button "button" at bounding box center [309, 165] width 12 height 12
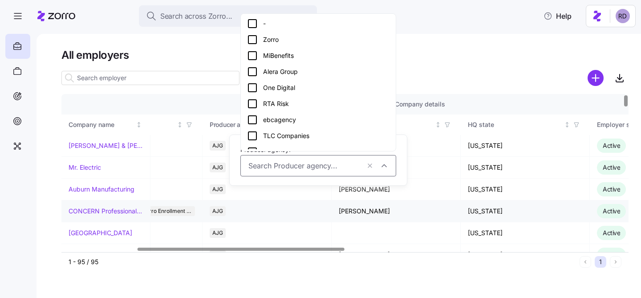
click at [316, 209] on div "AJG" at bounding box center [267, 211] width 114 height 10
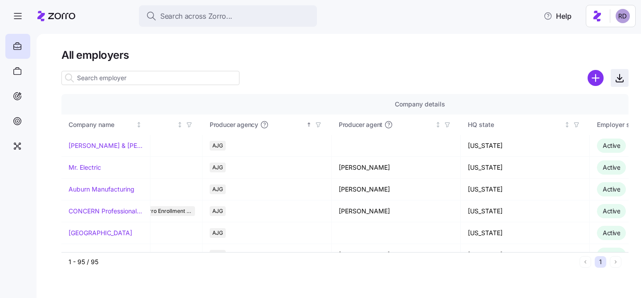
click at [617, 73] on icon "button" at bounding box center [619, 78] width 11 height 11
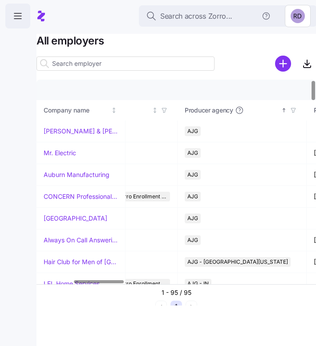
click at [20, 14] on icon "button" at bounding box center [17, 16] width 11 height 11
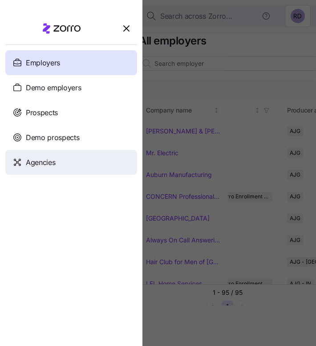
click at [60, 158] on div "Agencies" at bounding box center [71, 162] width 132 height 25
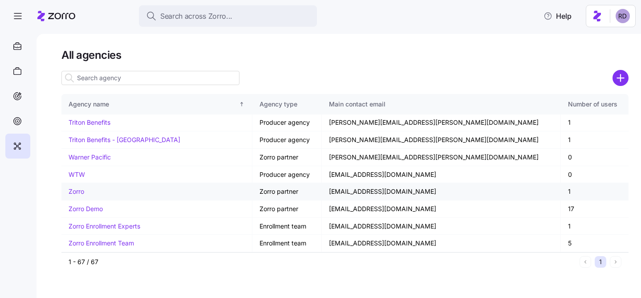
scroll to position [1016, 0]
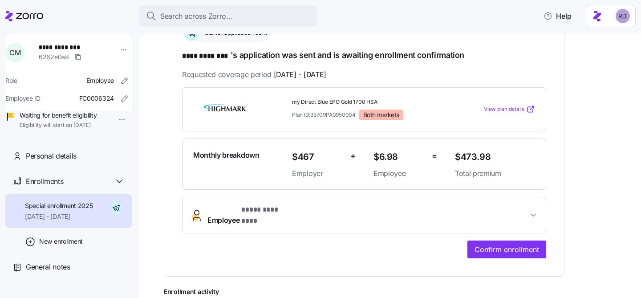
scroll to position [140, 0]
